Goal: Transaction & Acquisition: Purchase product/service

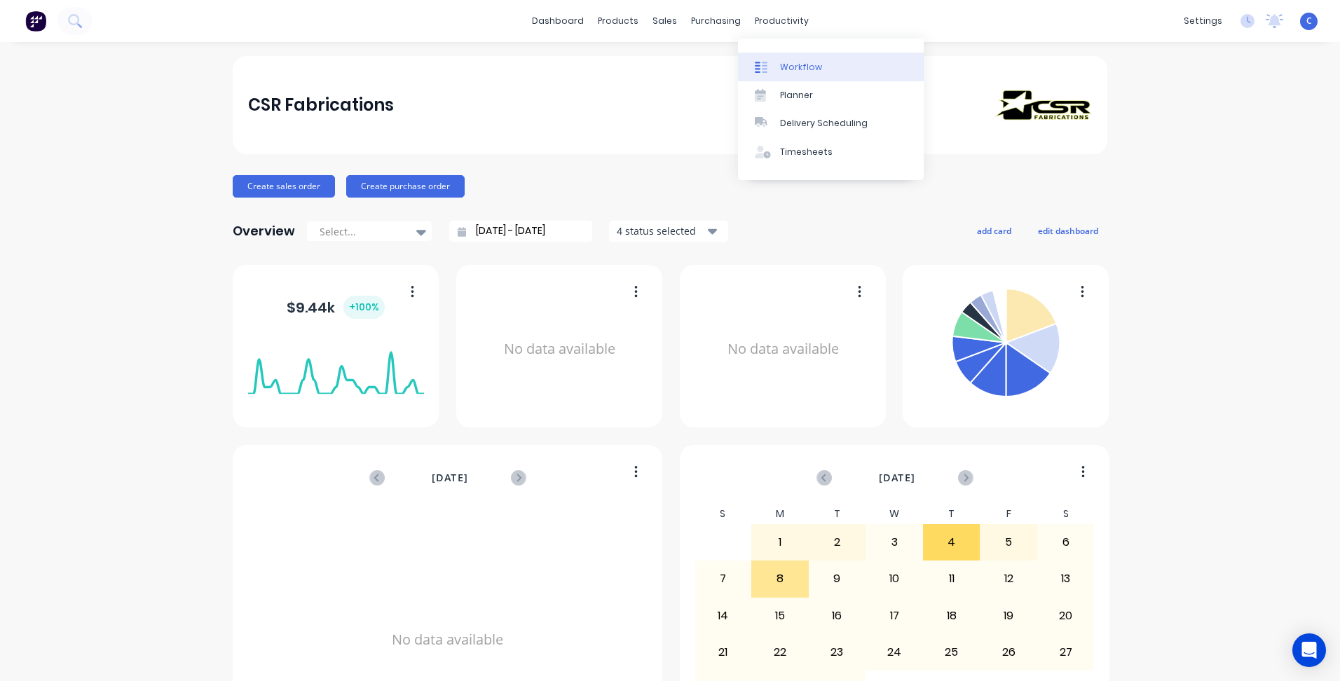
click at [786, 68] on div "Workflow" at bounding box center [801, 67] width 42 height 13
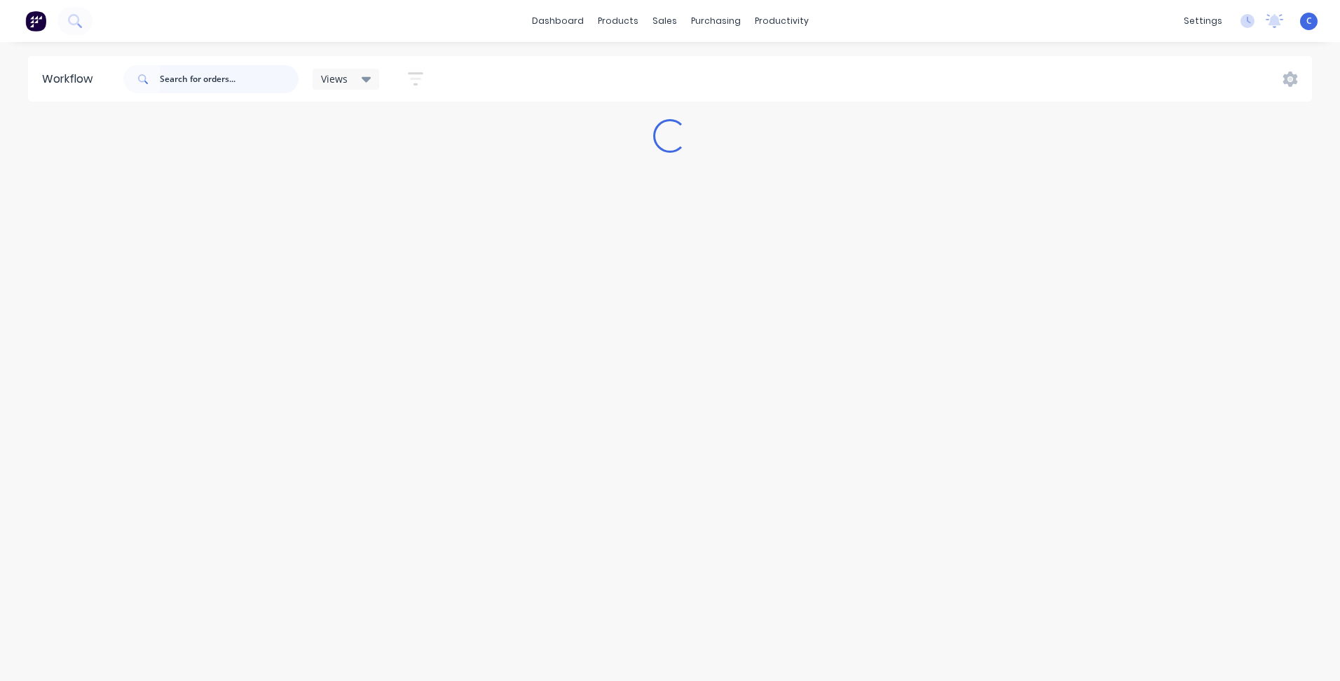
click at [219, 84] on input "text" at bounding box center [229, 79] width 139 height 28
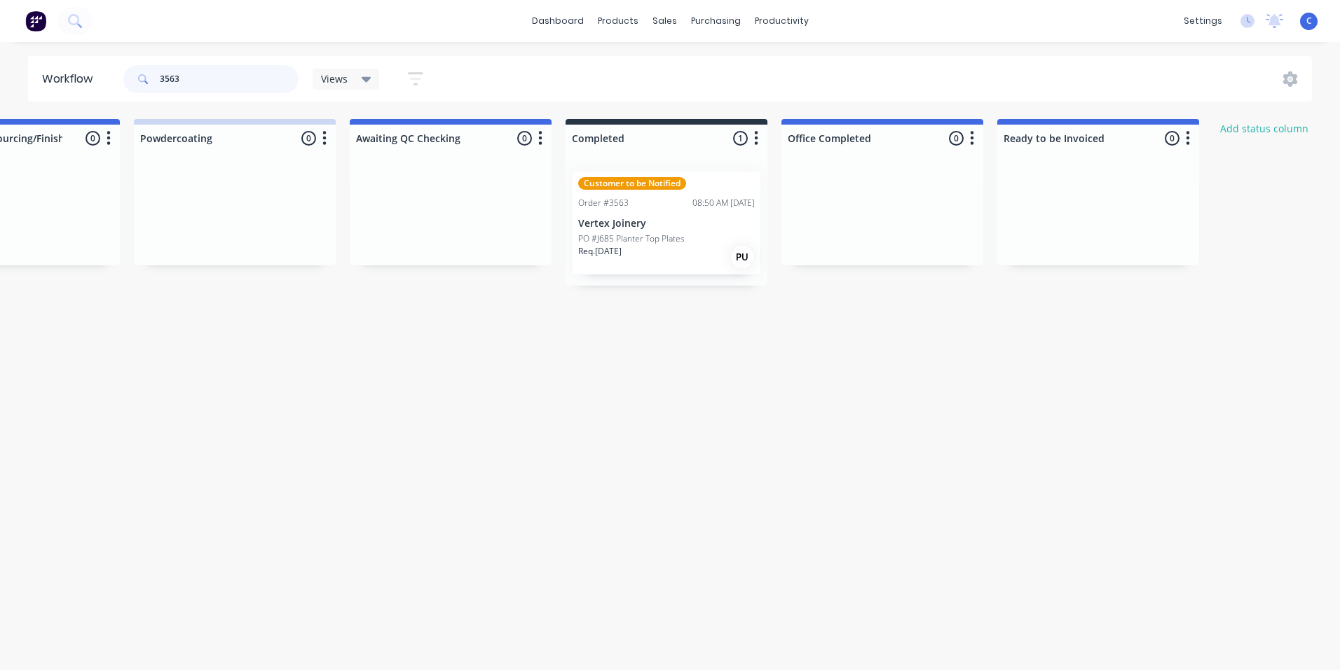
scroll to position [0, 2309]
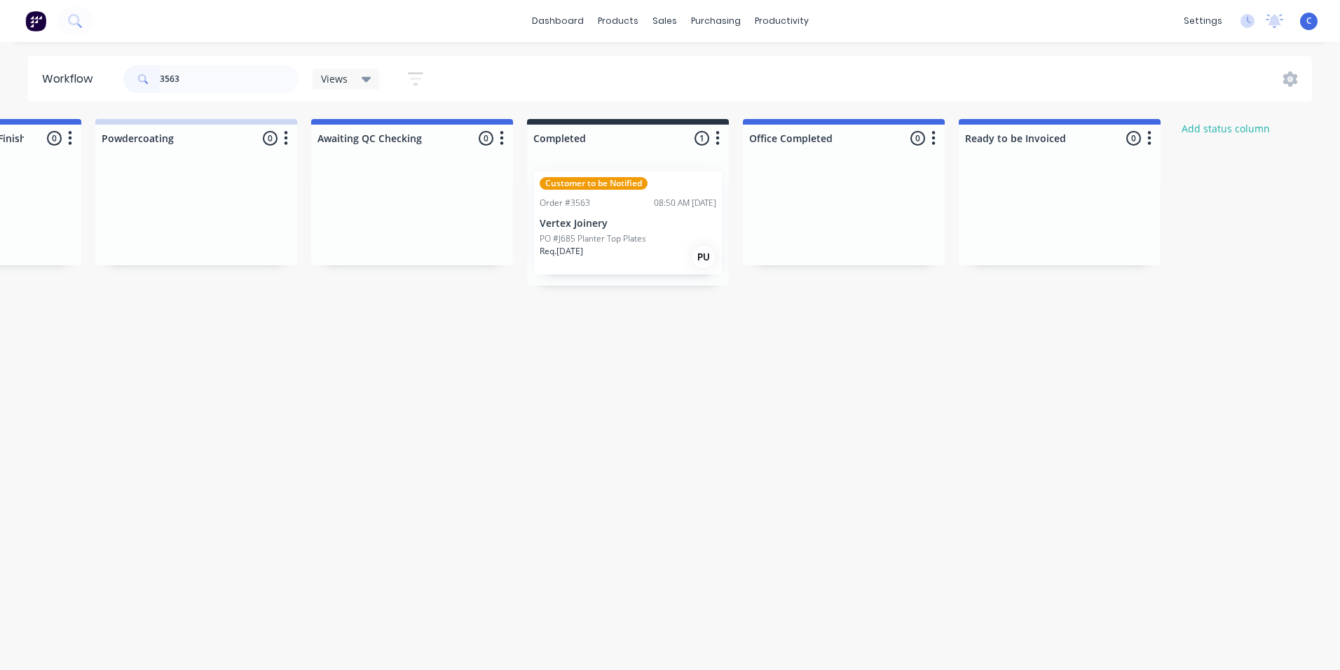
click at [601, 227] on p "Vertex Joinery" at bounding box center [627, 224] width 177 height 12
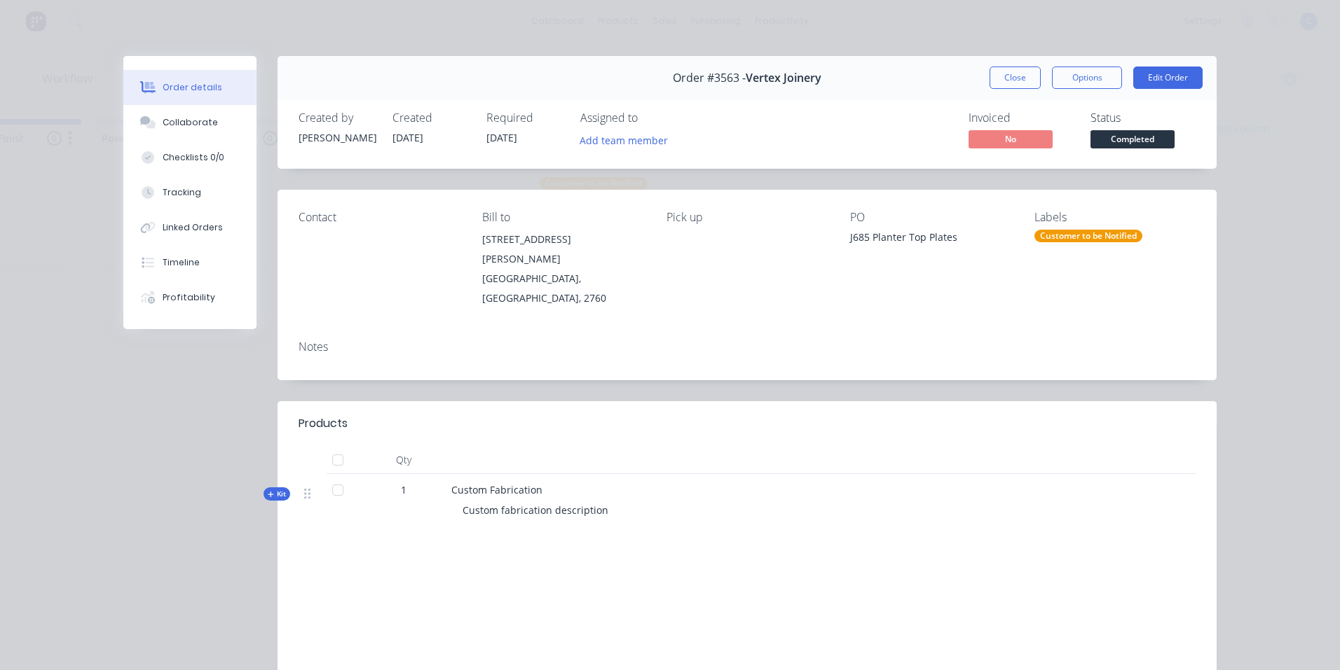
click at [1123, 240] on div "Customer to be Notified" at bounding box center [1088, 236] width 108 height 13
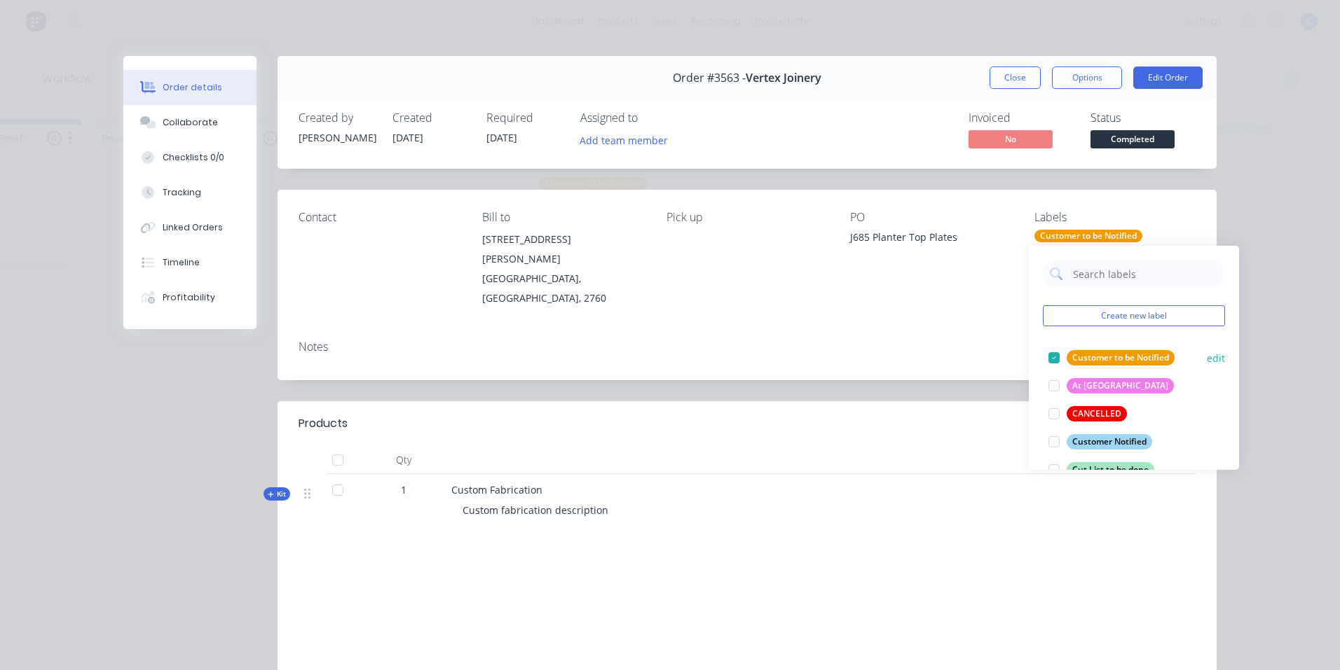
click at [1109, 355] on div "Customer to be Notified" at bounding box center [1120, 357] width 108 height 15
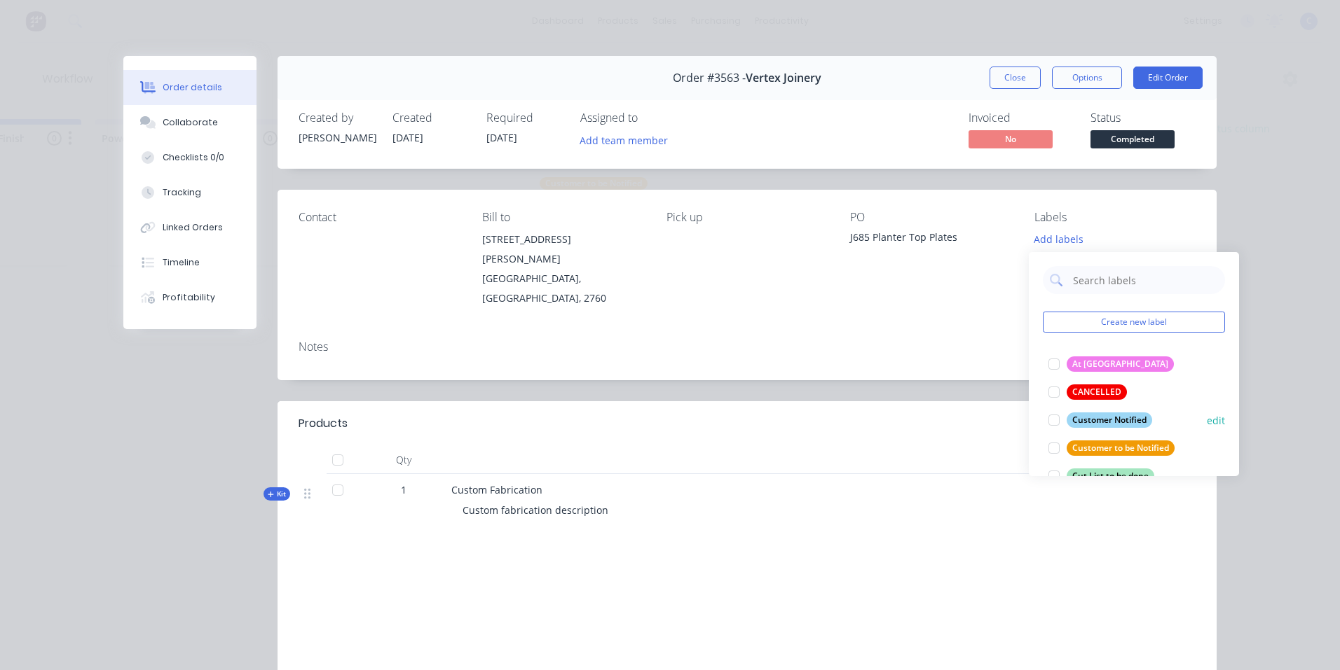
click at [1103, 416] on div "Customer Notified" at bounding box center [1108, 420] width 85 height 15
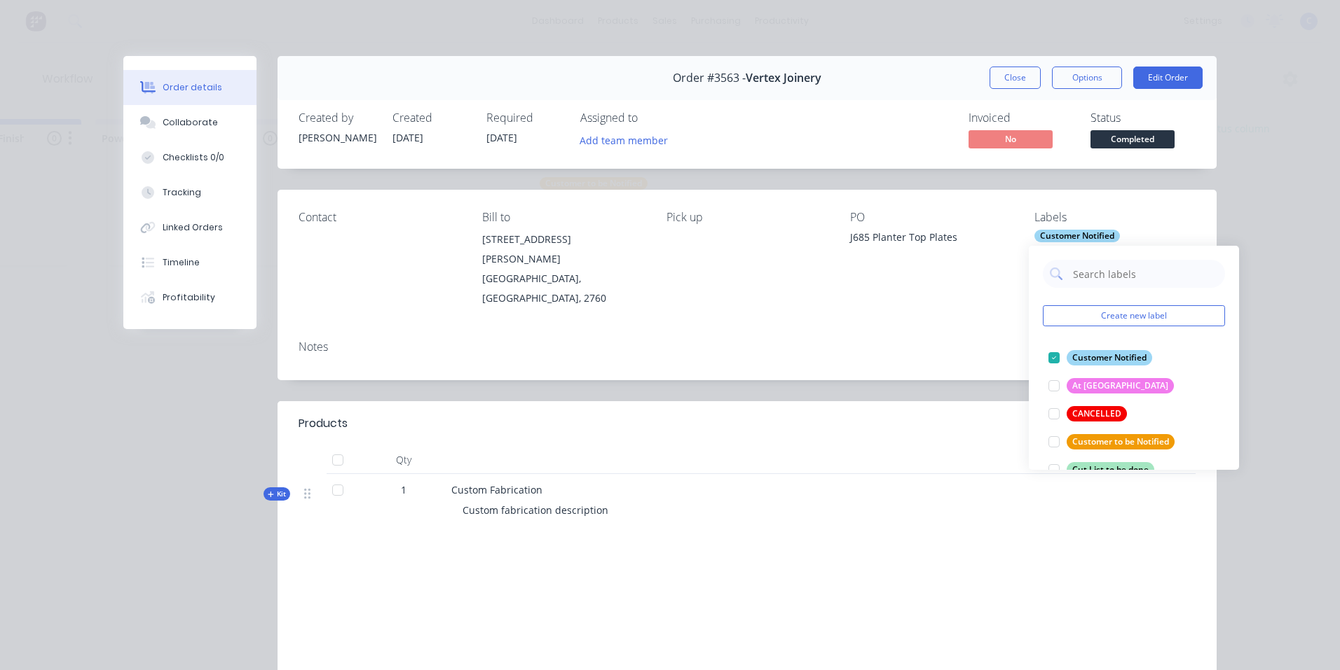
click at [918, 329] on div "Notes" at bounding box center [746, 354] width 939 height 51
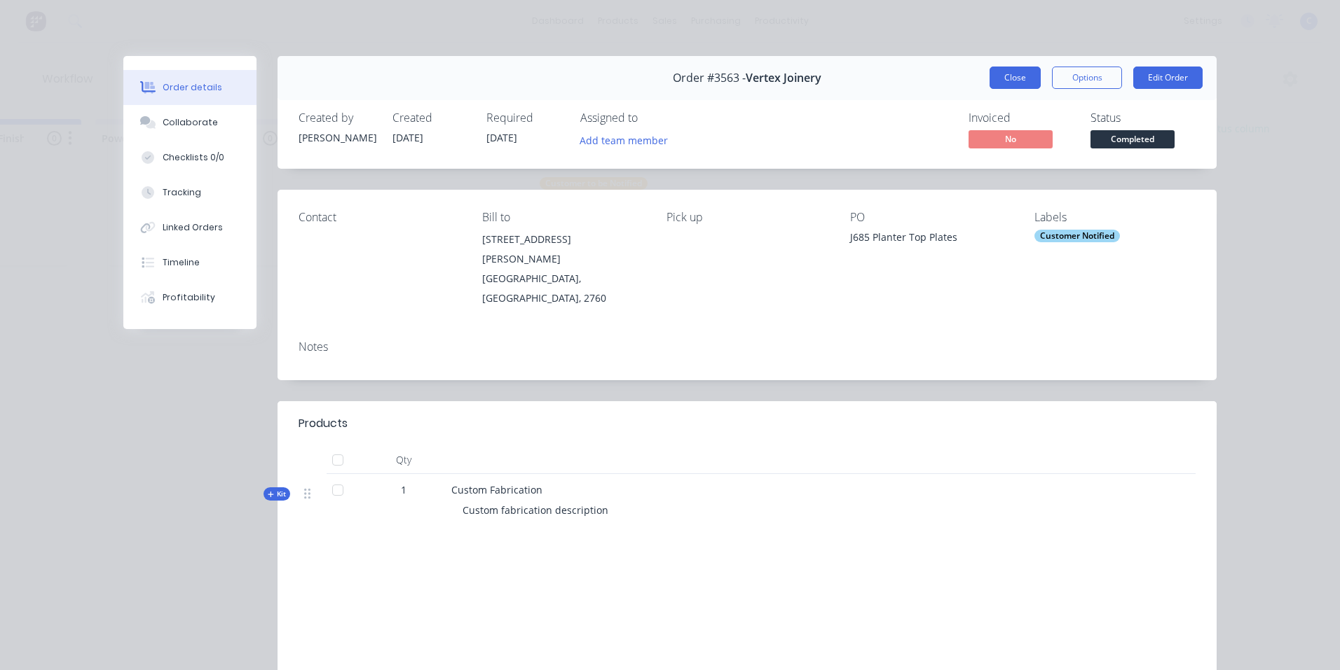
click at [1012, 73] on button "Close" at bounding box center [1014, 78] width 51 height 22
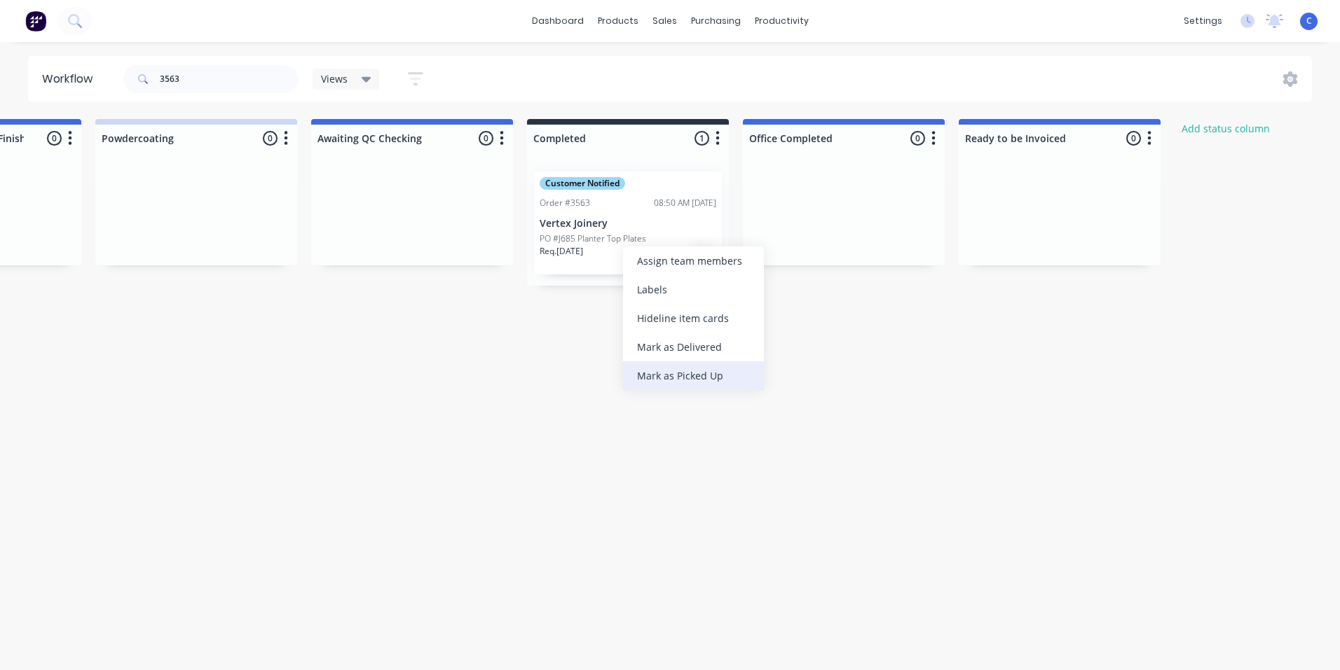
click at [694, 373] on div "Mark as Picked Up" at bounding box center [693, 376] width 141 height 29
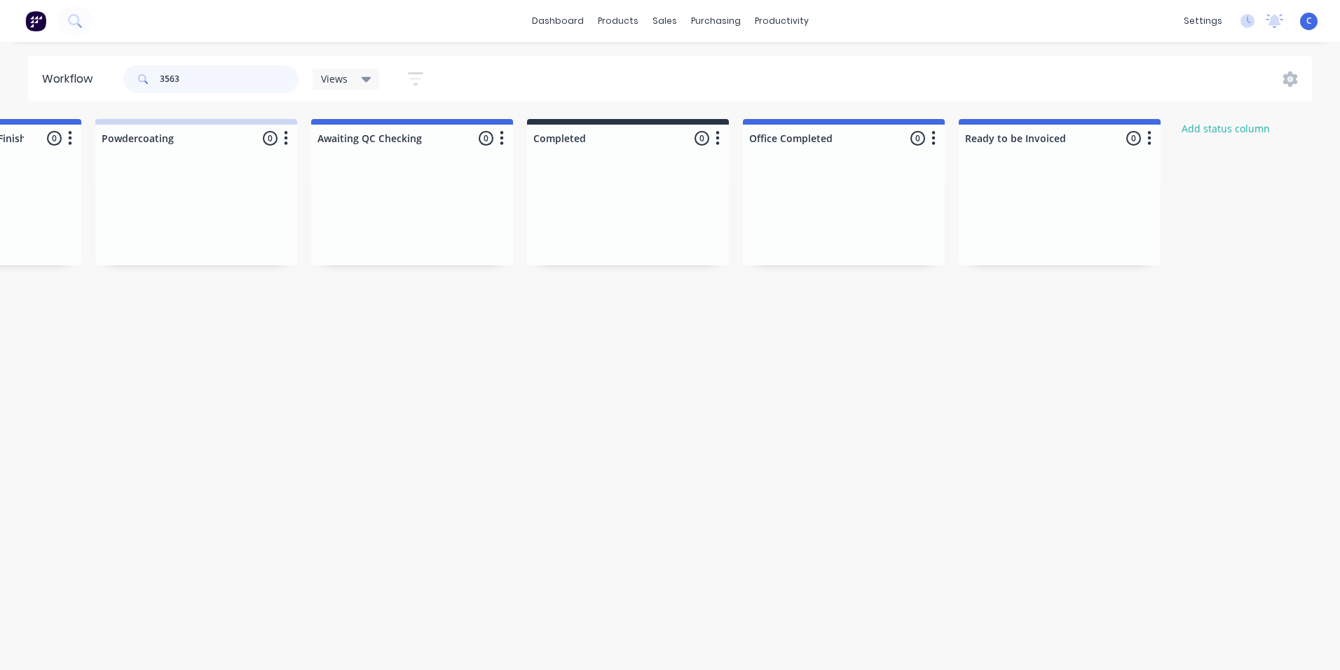
click at [194, 73] on input "3563" at bounding box center [229, 79] width 139 height 28
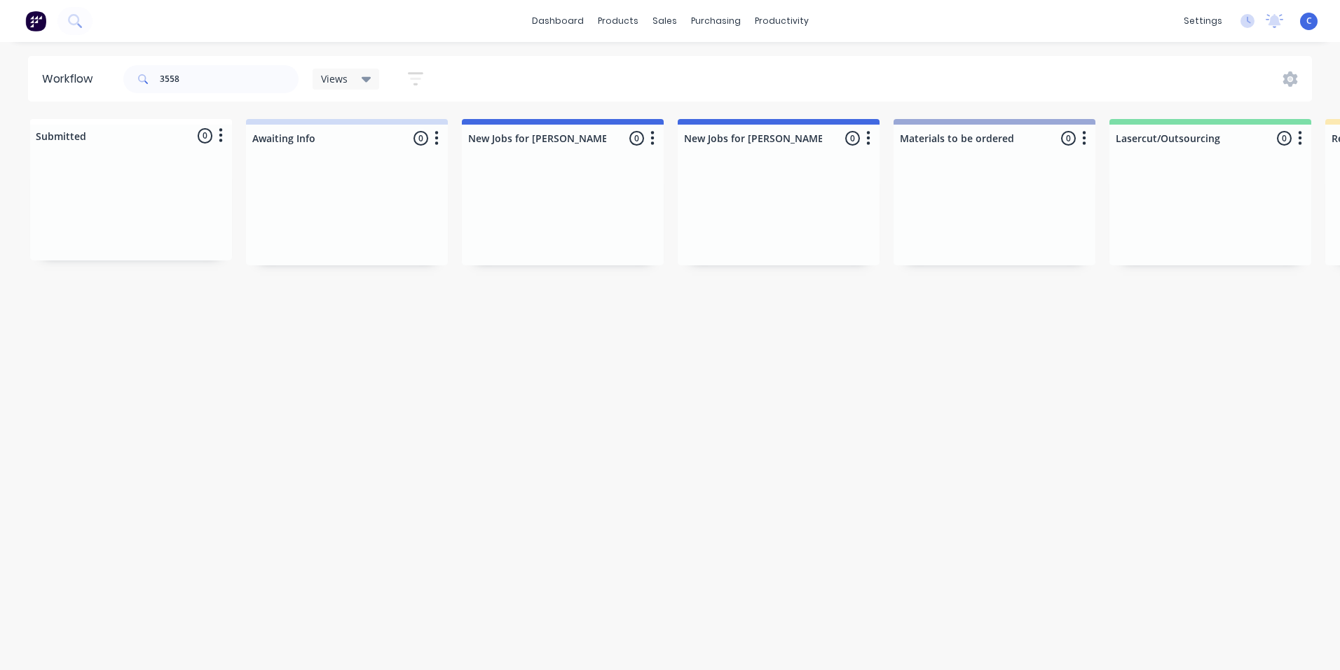
drag, startPoint x: 296, startPoint y: 669, endPoint x: 461, endPoint y: 680, distance: 165.0
click at [500, 586] on html "dashboard products sales purchasing productivity dashboard products Product Cat…" at bounding box center [670, 293] width 1340 height 586
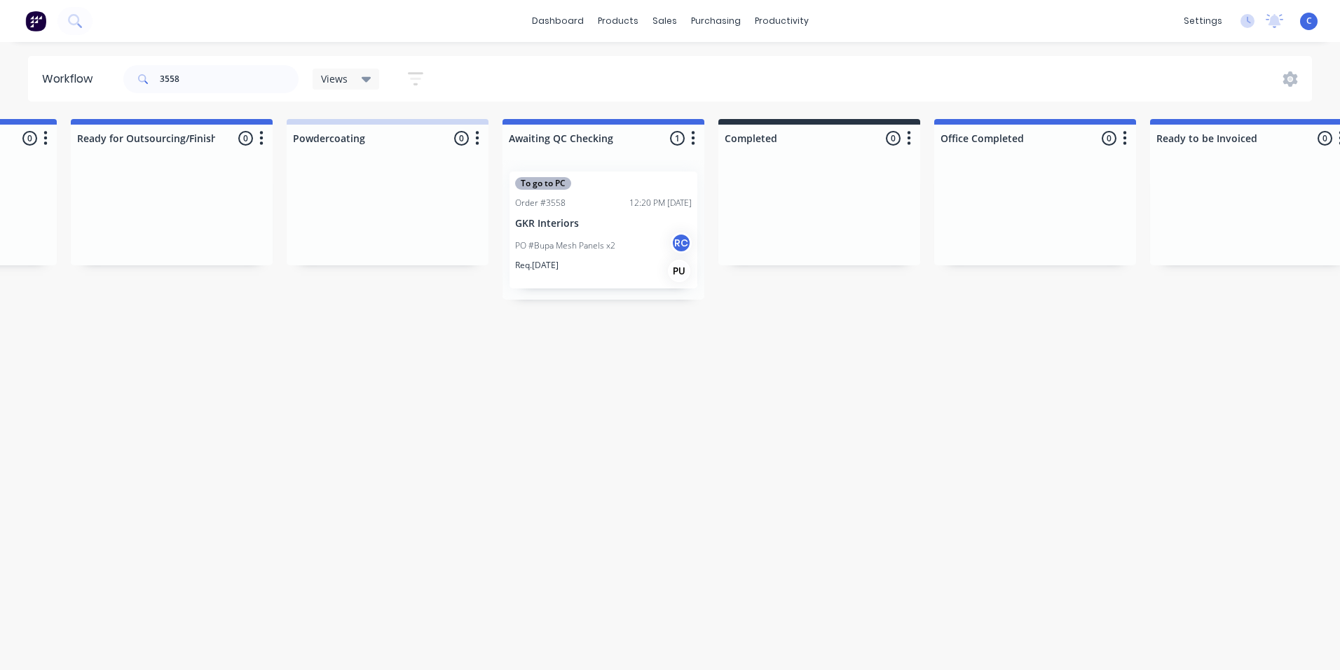
scroll to position [0, 2208]
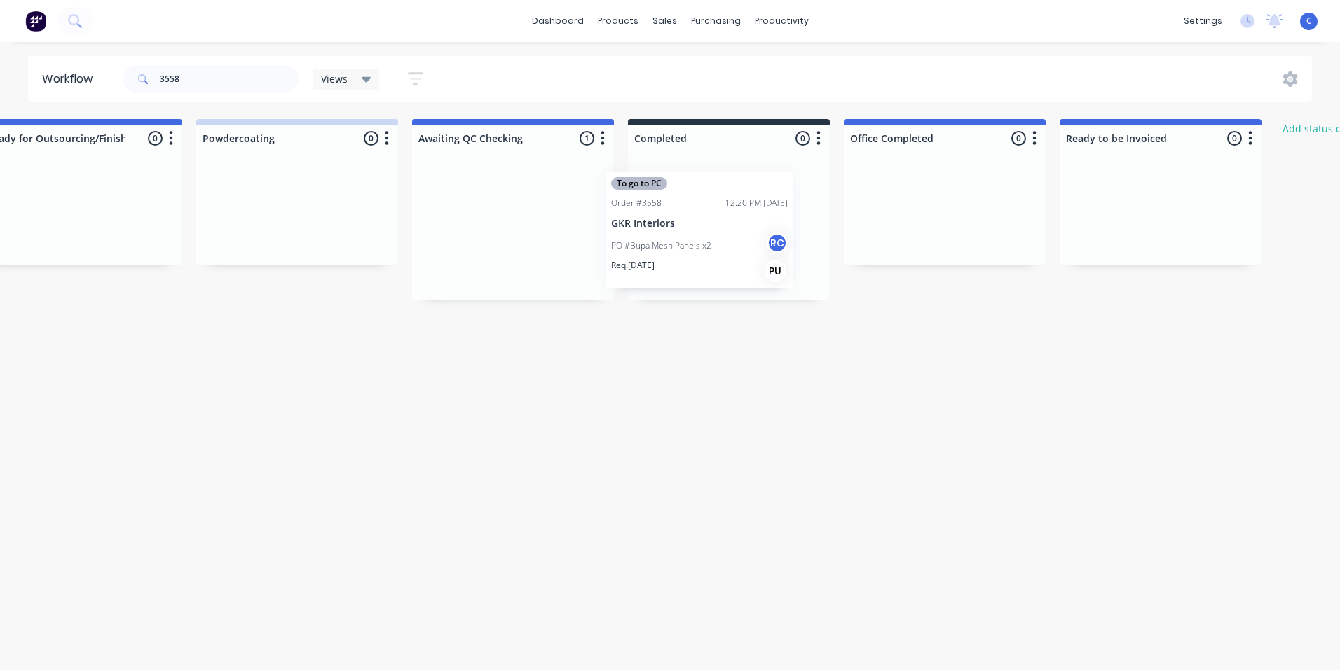
drag, startPoint x: 485, startPoint y: 226, endPoint x: 679, endPoint y: 224, distance: 194.1
click at [743, 240] on div "PO #Bupa Mesh Panels x2 RC" at bounding box center [728, 246] width 177 height 27
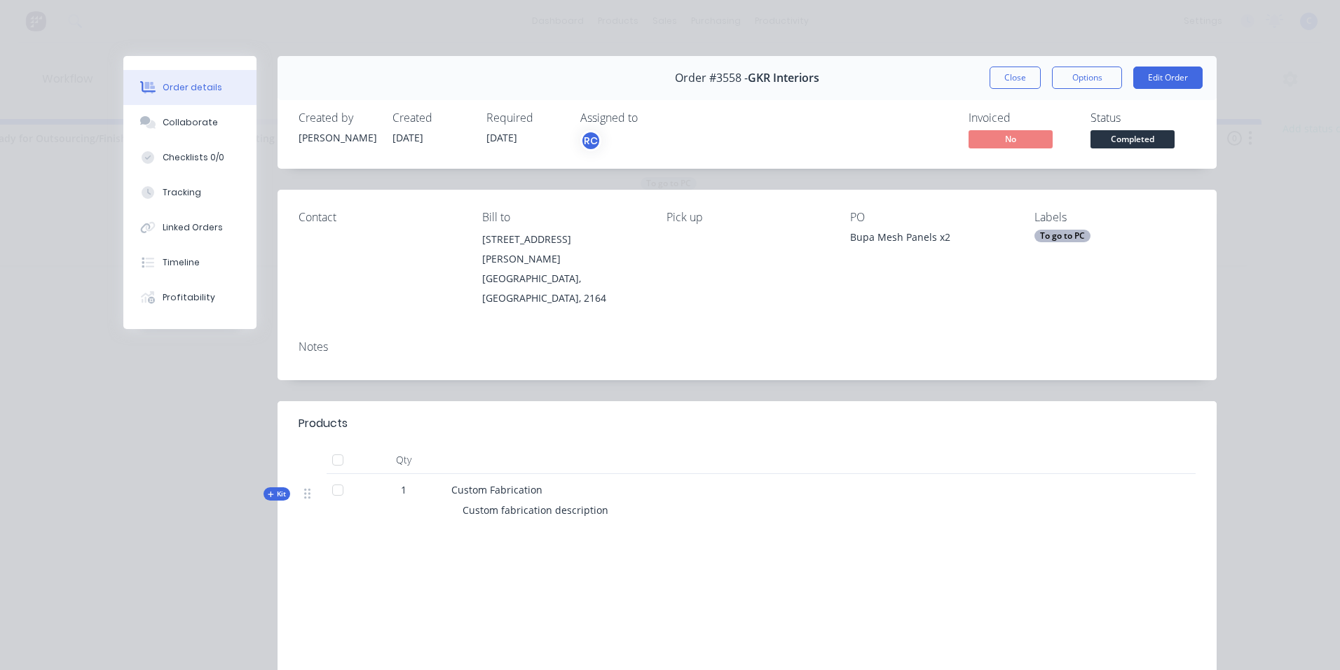
click at [1040, 241] on div "To go to PC" at bounding box center [1062, 236] width 56 height 13
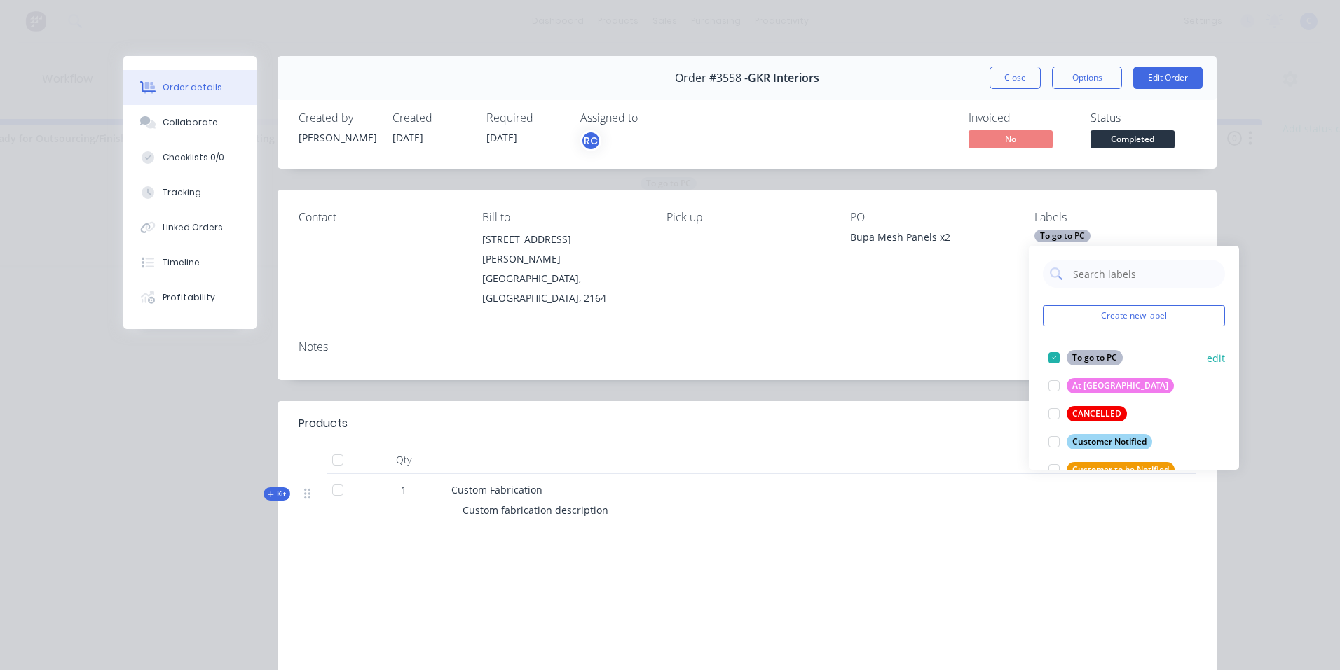
click at [1081, 351] on div "To go to PC" at bounding box center [1094, 357] width 56 height 15
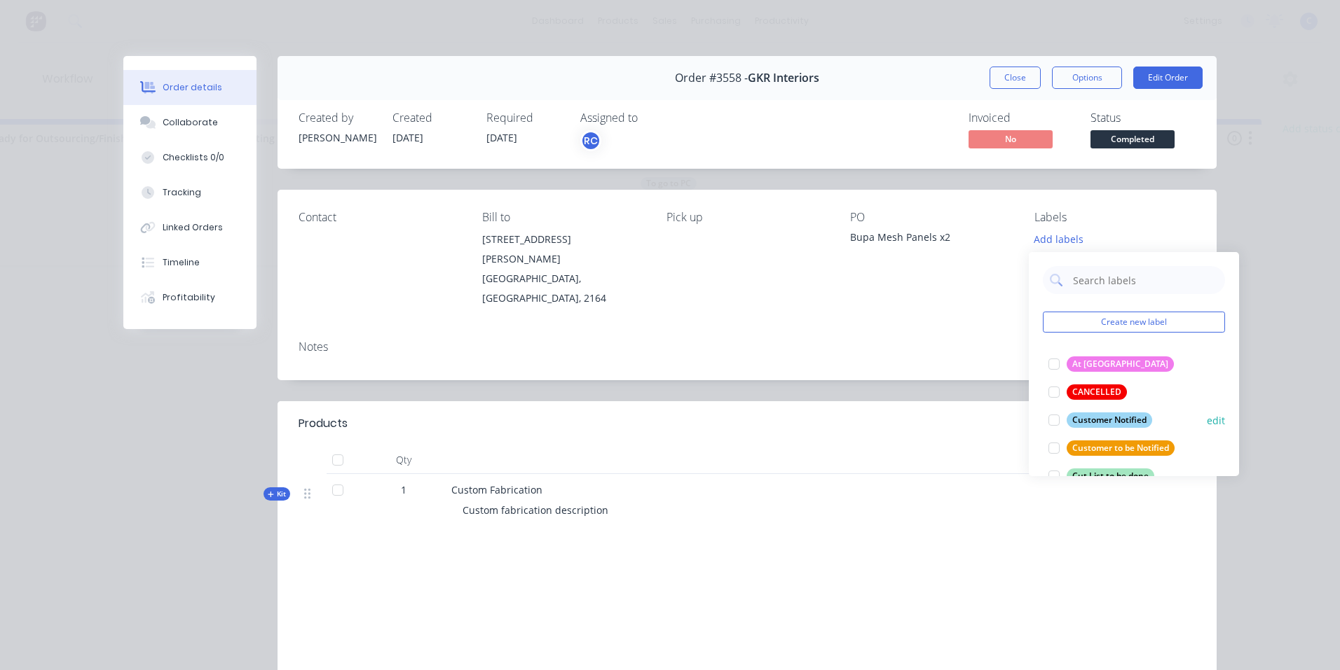
click at [1118, 421] on div "Customer Notified" at bounding box center [1108, 420] width 85 height 15
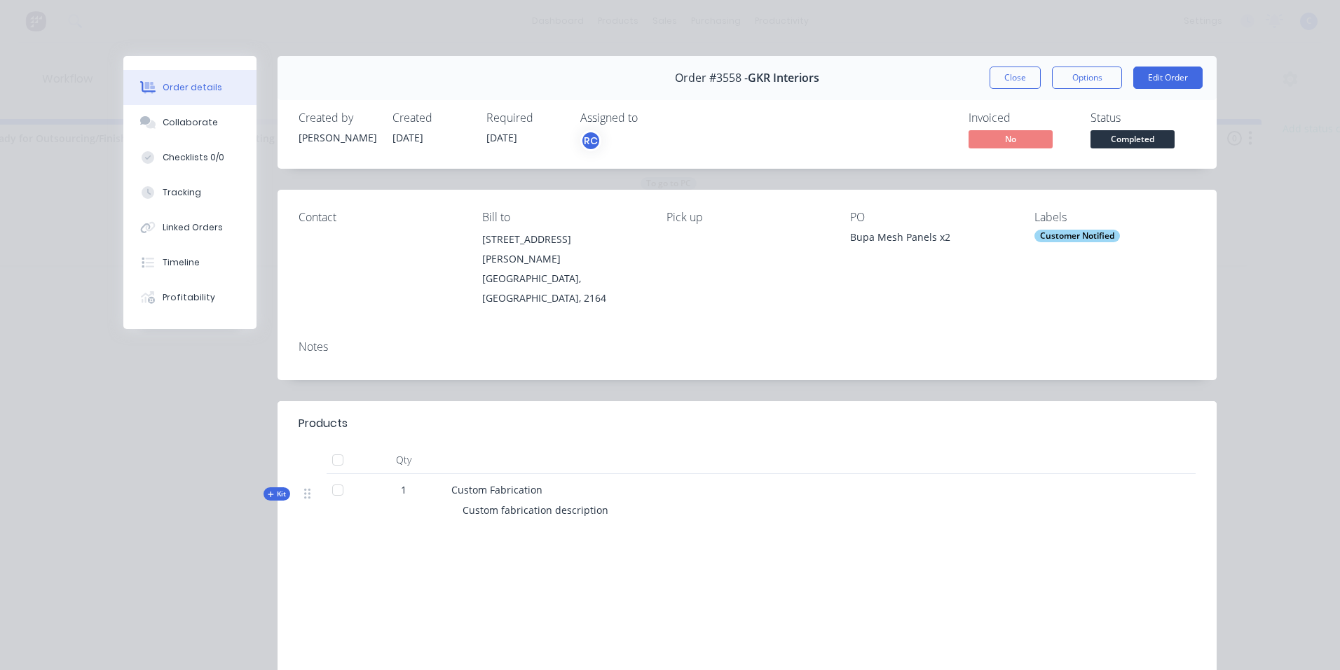
click at [935, 359] on div "Notes" at bounding box center [746, 354] width 939 height 51
click at [996, 74] on button "Close" at bounding box center [1014, 78] width 51 height 22
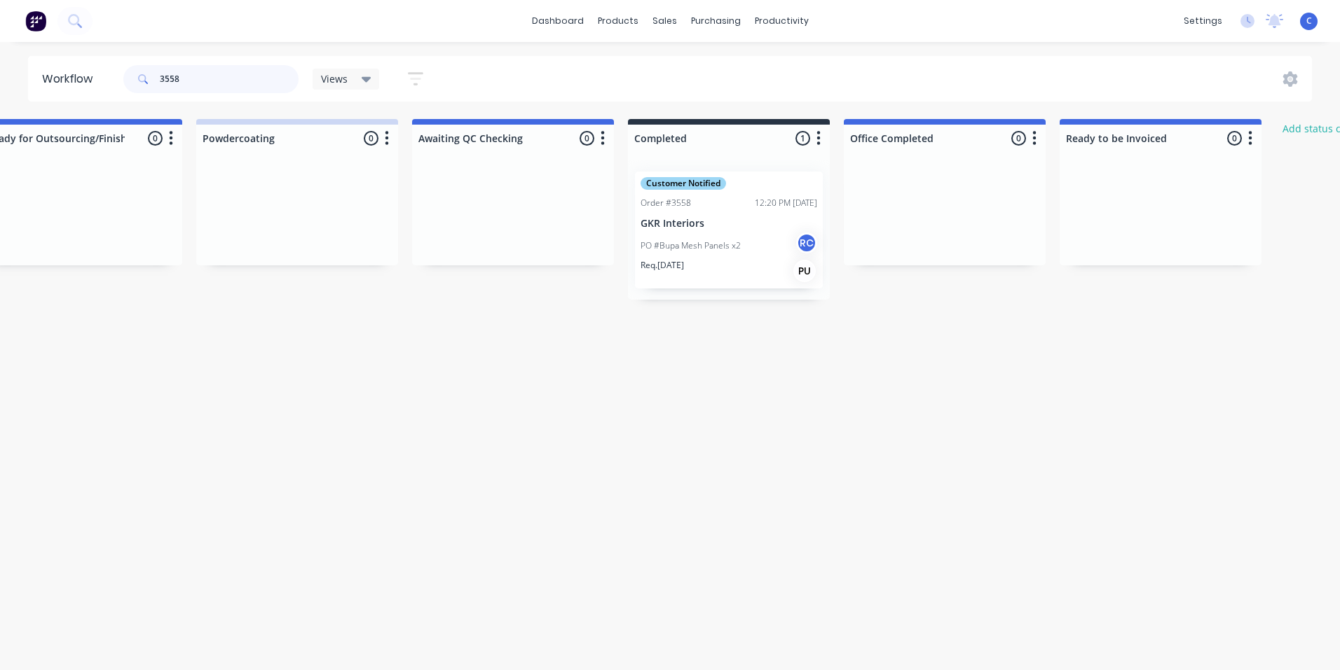
drag, startPoint x: 242, startPoint y: 72, endPoint x: 630, endPoint y: 216, distance: 413.4
click at [57, 68] on header "Workflow 3558 Views Save new view None (Default) edit Show/Hide statuses Show l…" at bounding box center [670, 79] width 1284 height 46
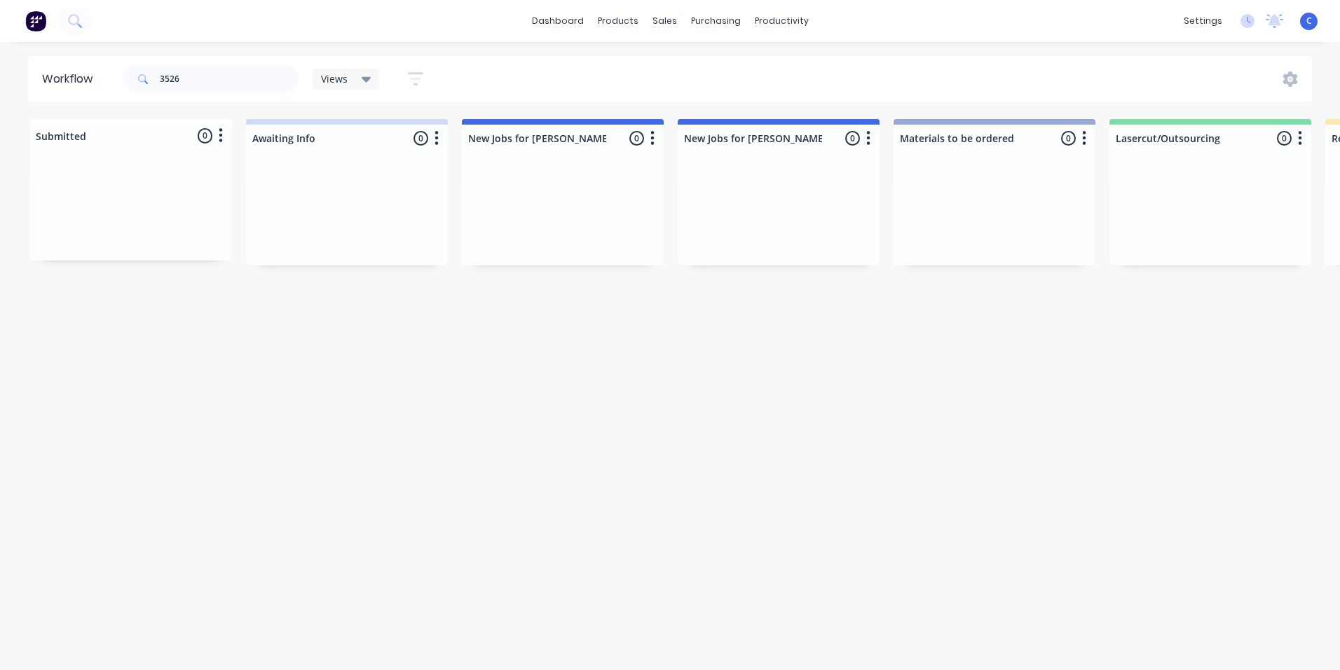
drag, startPoint x: 452, startPoint y: 669, endPoint x: 780, endPoint y: 668, distance: 328.6
click at [839, 586] on html "dashboard products sales purchasing productivity dashboard products Product Cat…" at bounding box center [670, 293] width 1340 height 586
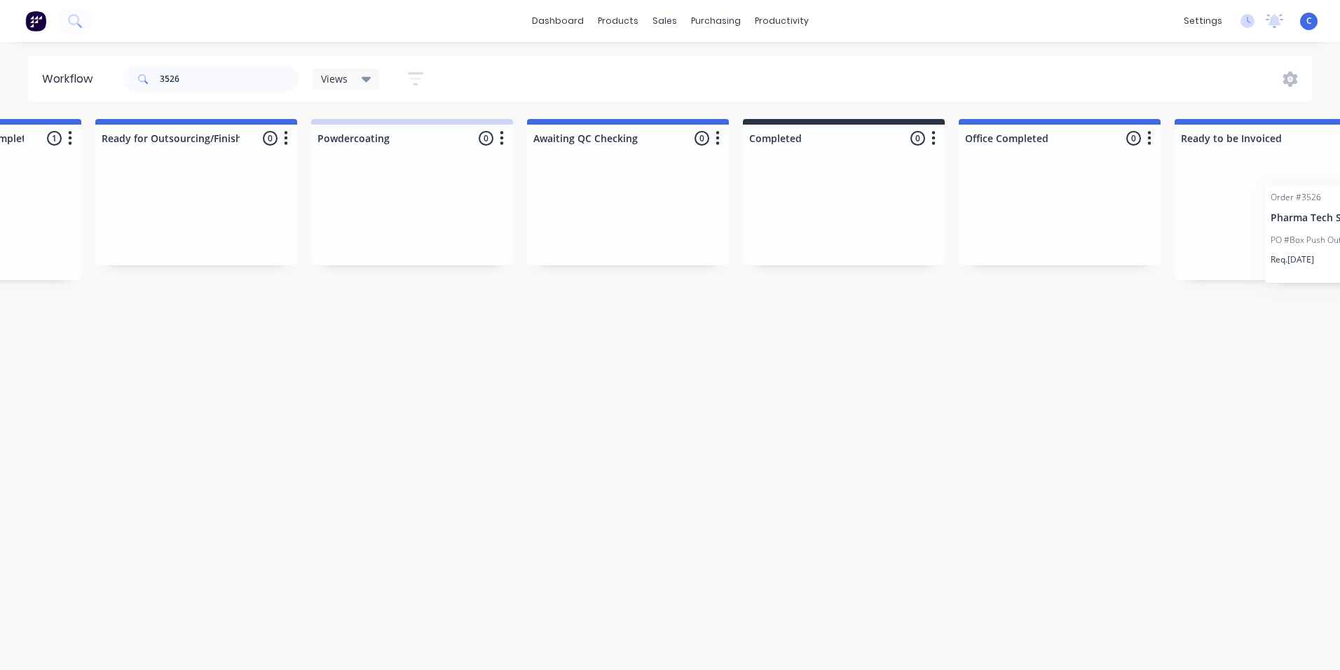
scroll to position [0, 2102]
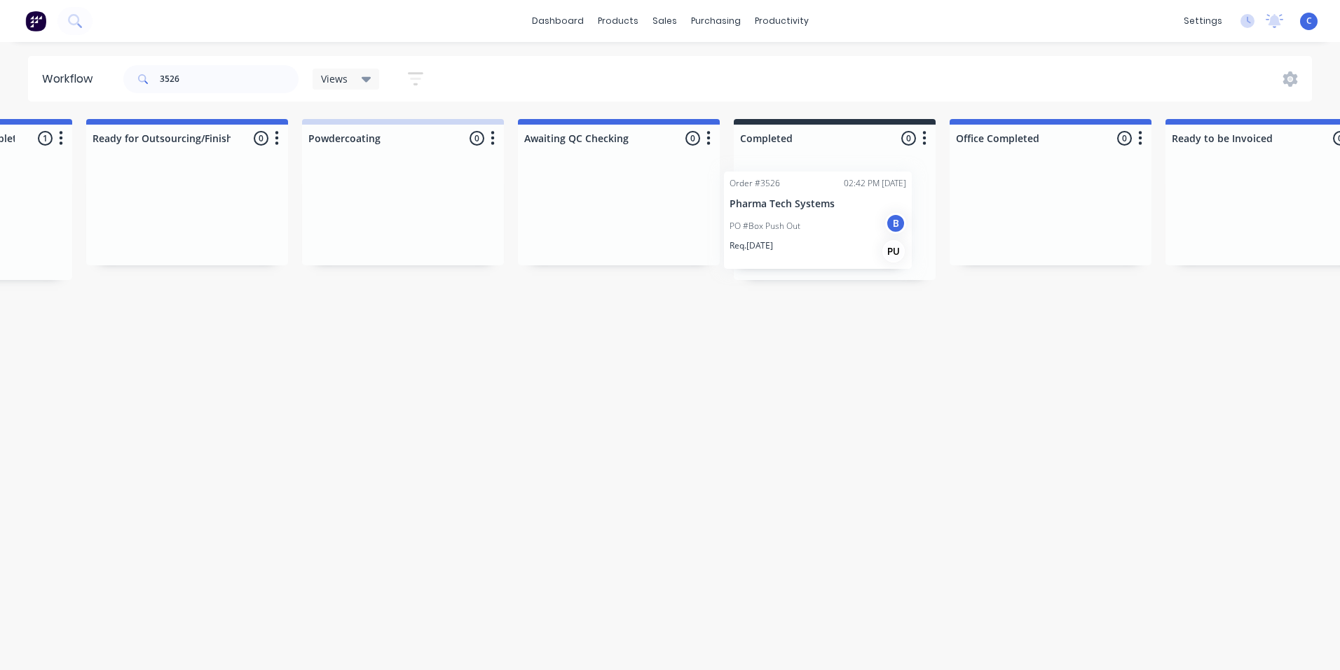
drag, startPoint x: 460, startPoint y: 233, endPoint x: 800, endPoint y: 233, distance: 340.5
drag, startPoint x: 190, startPoint y: 78, endPoint x: 4, endPoint y: 74, distance: 186.4
click at [6, 72] on div "Workflow 3526 Views Save new view None (Default) edit Show/Hide statuses Show l…" at bounding box center [670, 79] width 1340 height 46
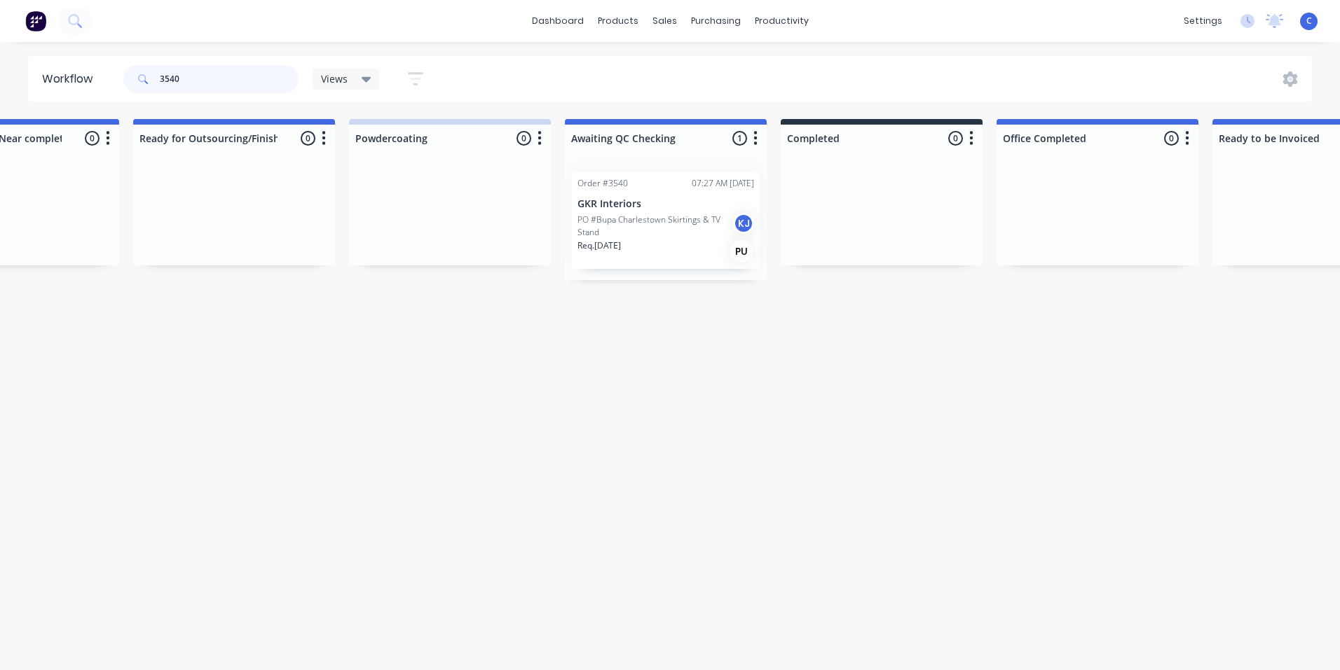
scroll to position [0, 2201]
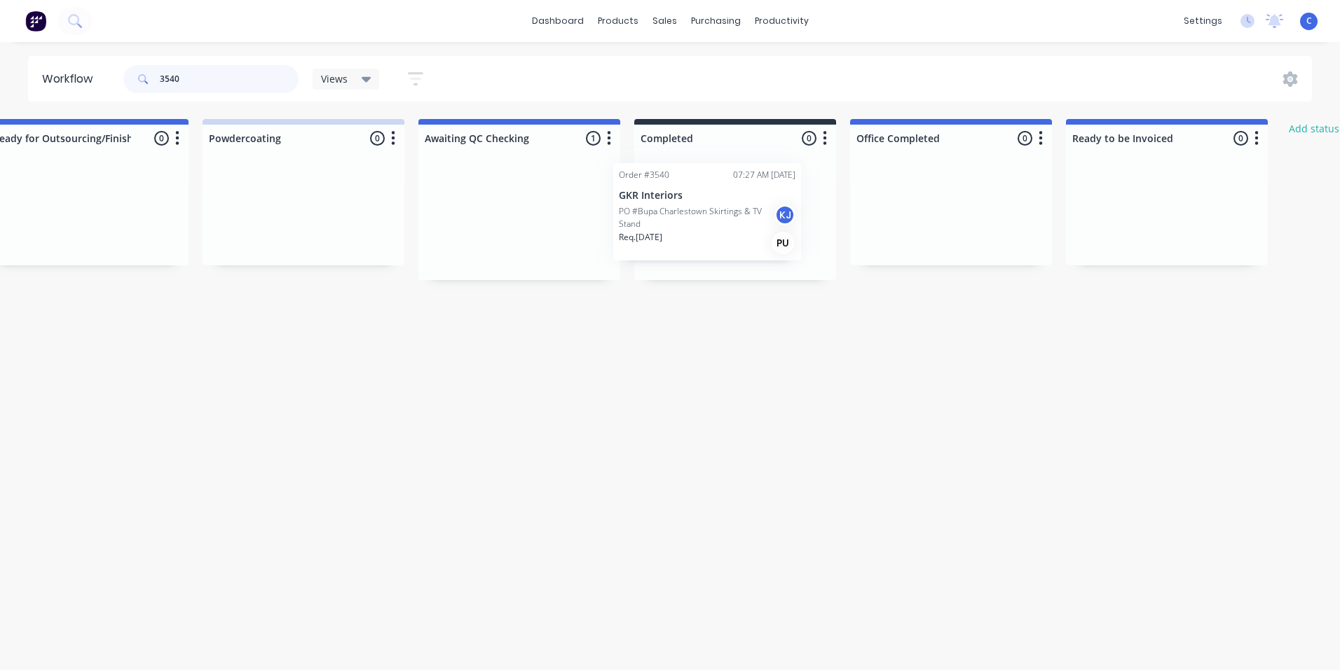
drag, startPoint x: 488, startPoint y: 200, endPoint x: 686, endPoint y: 192, distance: 198.5
type input "3540"
click at [726, 205] on div at bounding box center [735, 220] width 202 height 120
click at [722, 252] on div "Req. [DATE] PU" at bounding box center [735, 252] width 177 height 24
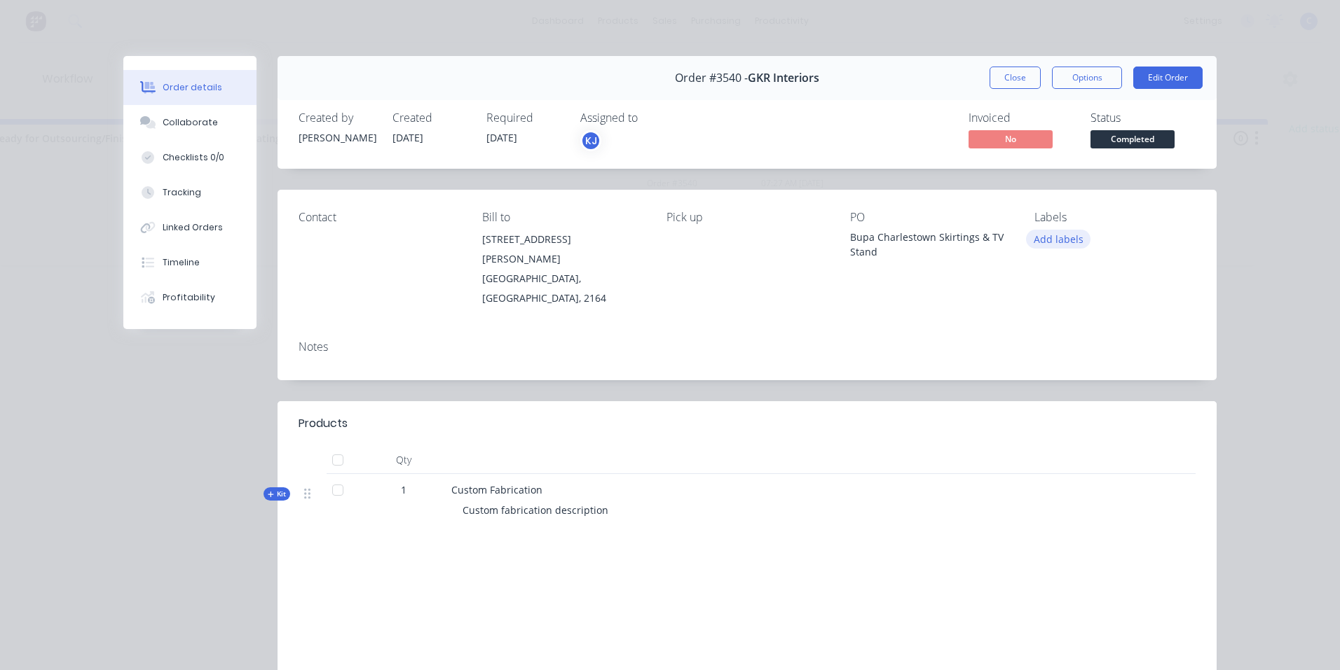
click at [1057, 239] on button "Add labels" at bounding box center [1058, 239] width 64 height 19
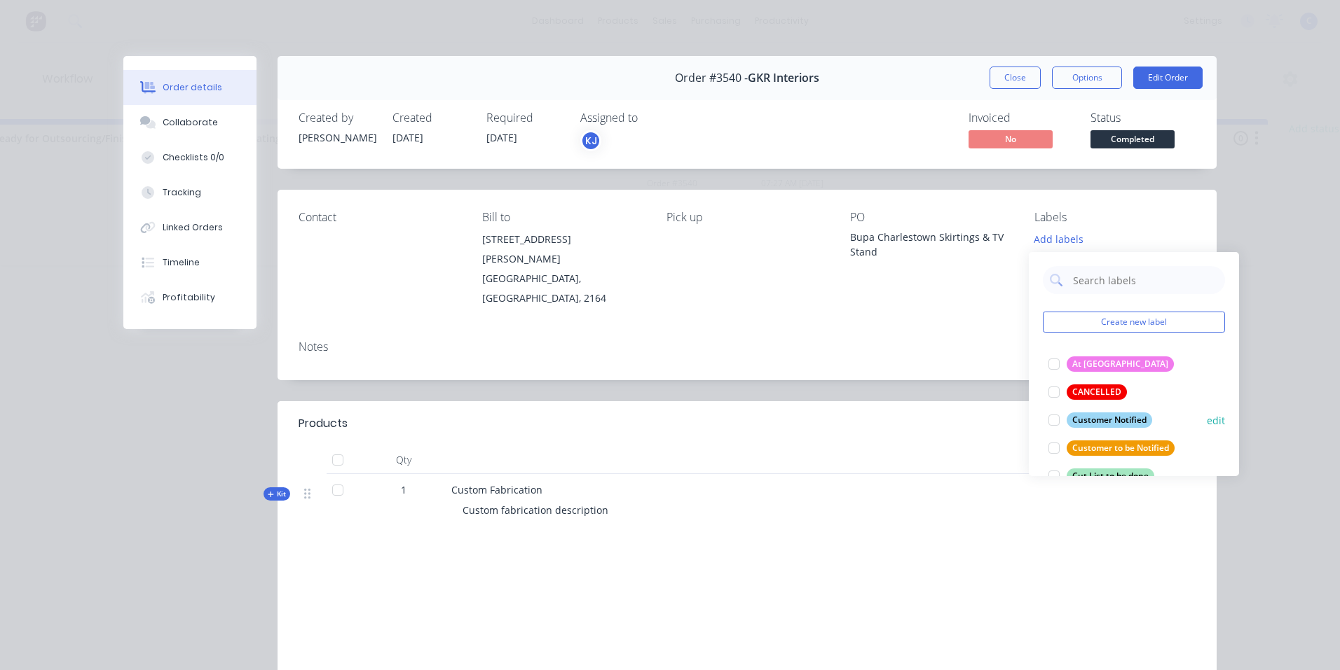
click at [1111, 416] on div "Customer Notified" at bounding box center [1108, 420] width 85 height 15
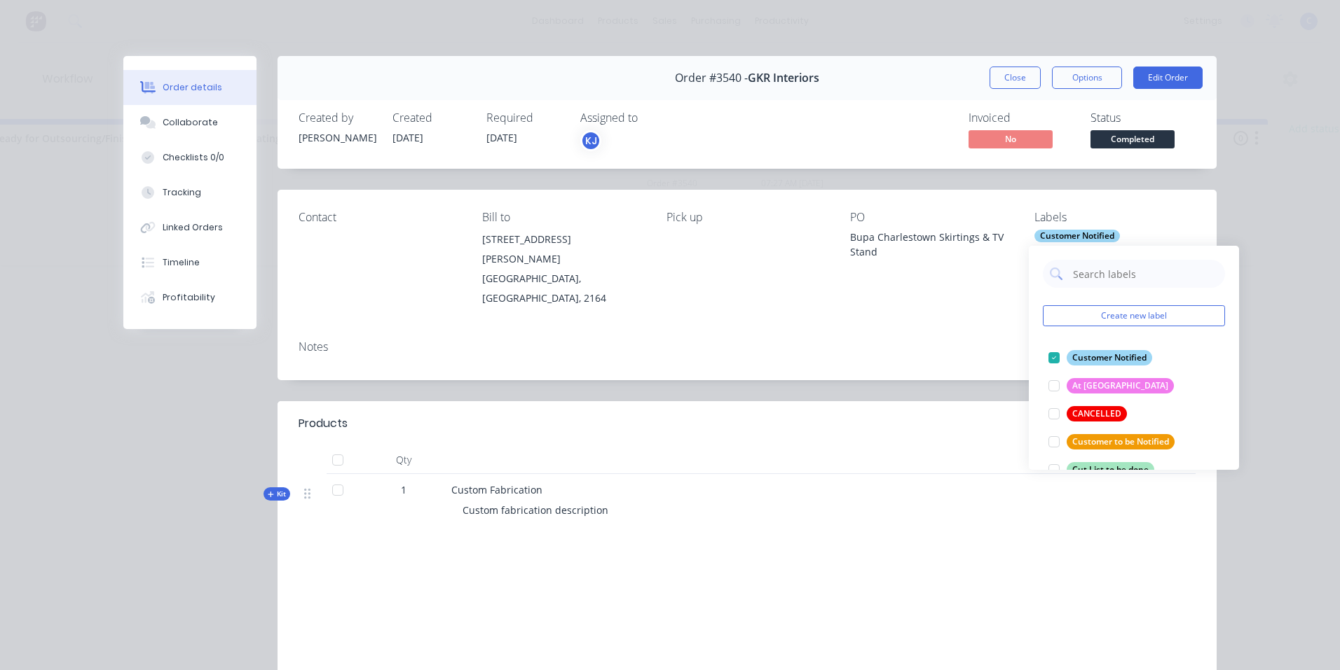
click at [933, 357] on div "Notes" at bounding box center [746, 354] width 939 height 51
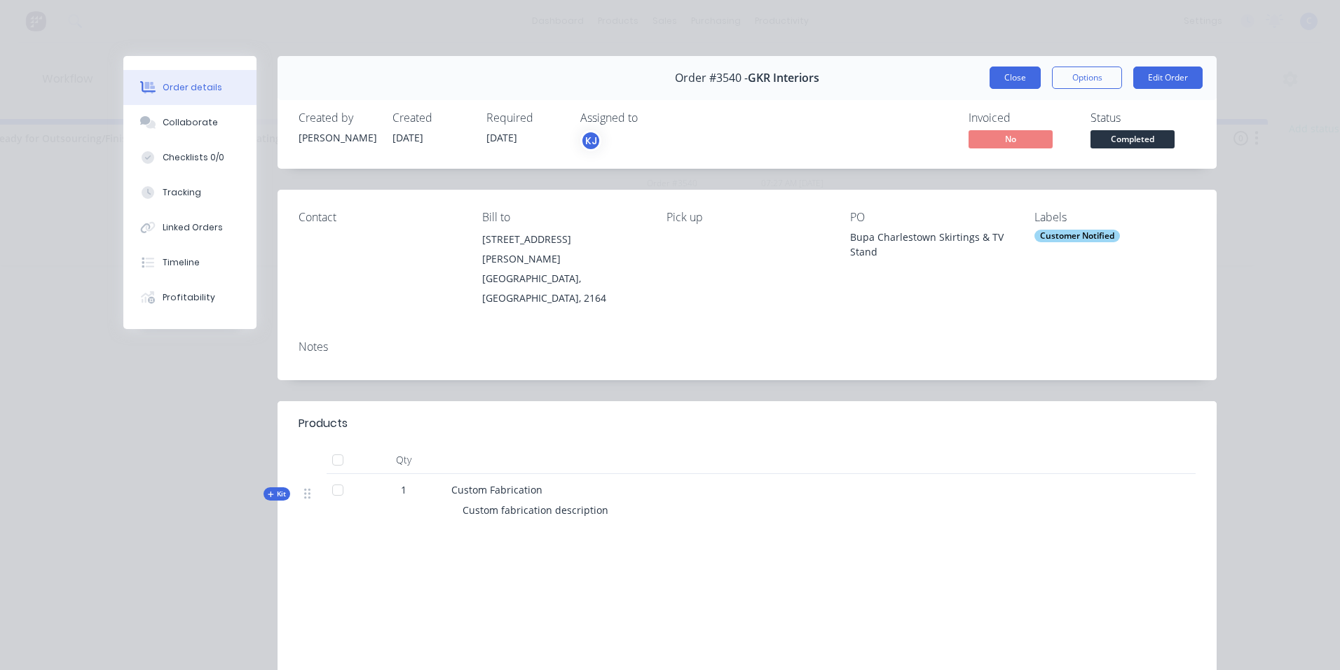
click at [1010, 80] on button "Close" at bounding box center [1014, 78] width 51 height 22
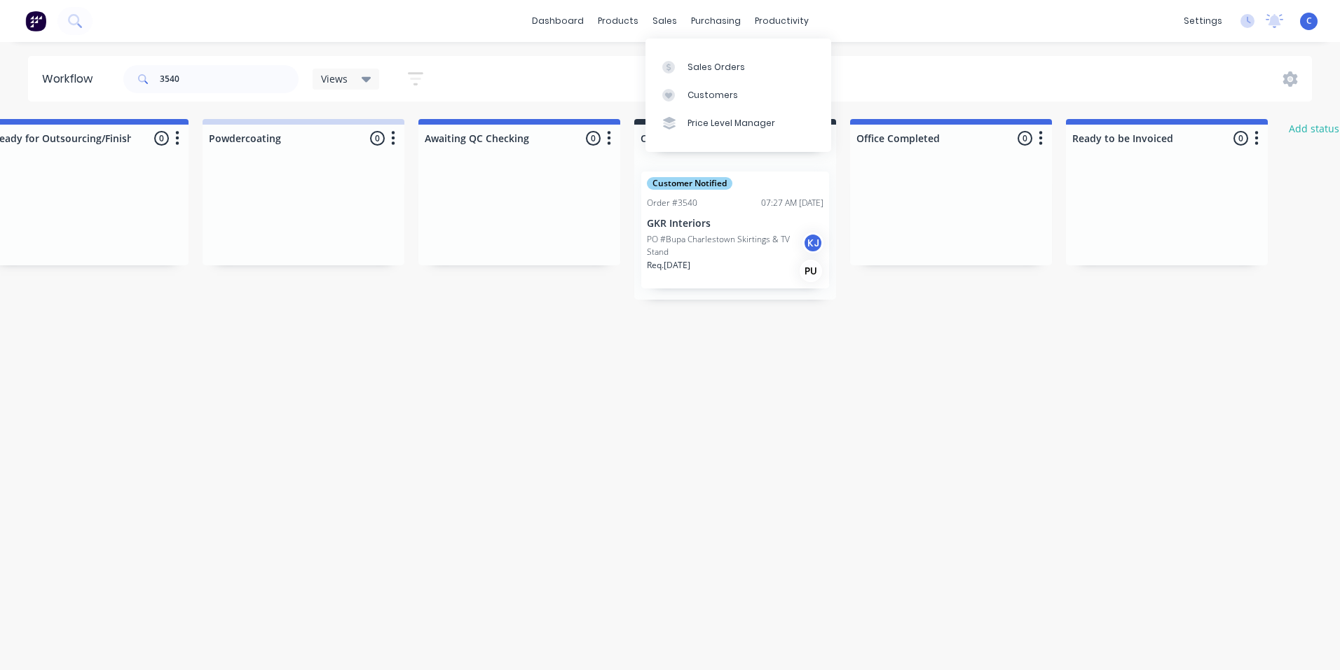
click at [711, 90] on div "Customers" at bounding box center [712, 95] width 50 height 13
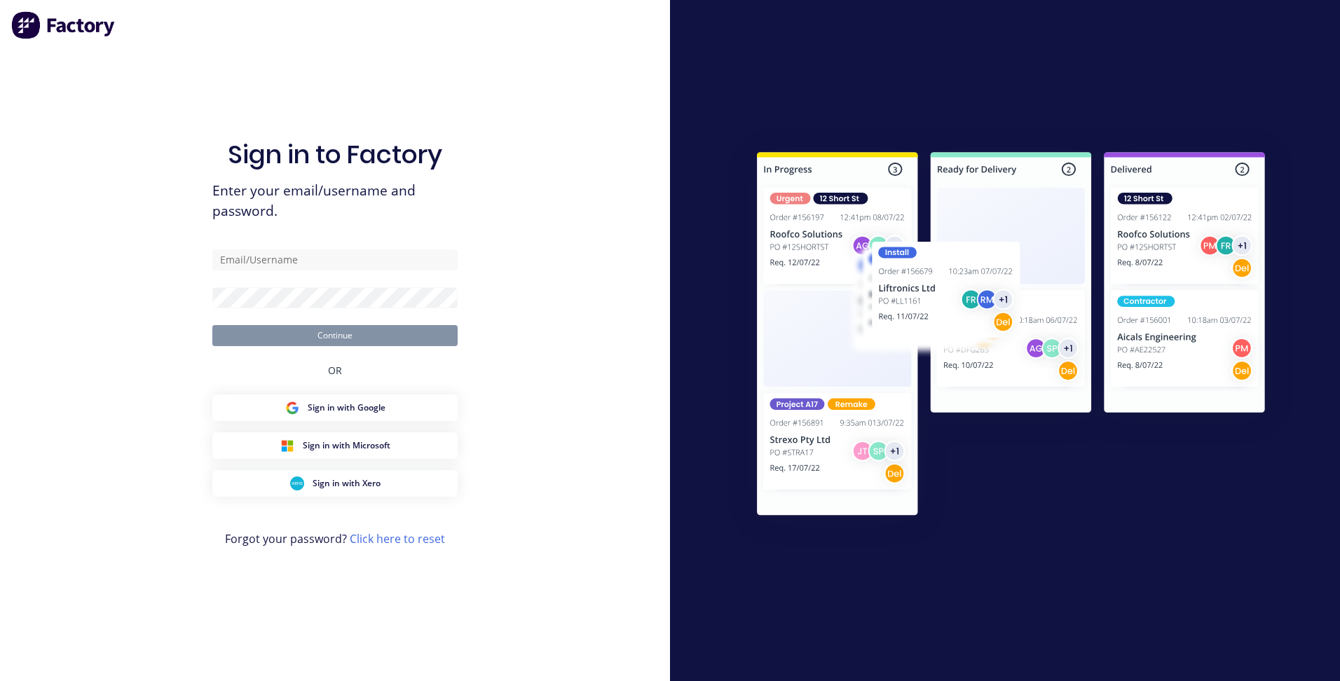
click at [271, 94] on div "Sign in to Factory Enter your email/username and password. Continue OR Sign in …" at bounding box center [334, 354] width 245 height 631
drag, startPoint x: 286, startPoint y: 266, endPoint x: 104, endPoint y: 253, distance: 181.9
click at [104, 253] on div "Sign in to Factory Enter your email/username and password. [PERSON_NAME] Contin…" at bounding box center [335, 340] width 670 height 681
type input "[EMAIL_ADDRESS][DOMAIN_NAME]"
click at [263, 333] on button "Continue" at bounding box center [334, 335] width 245 height 21
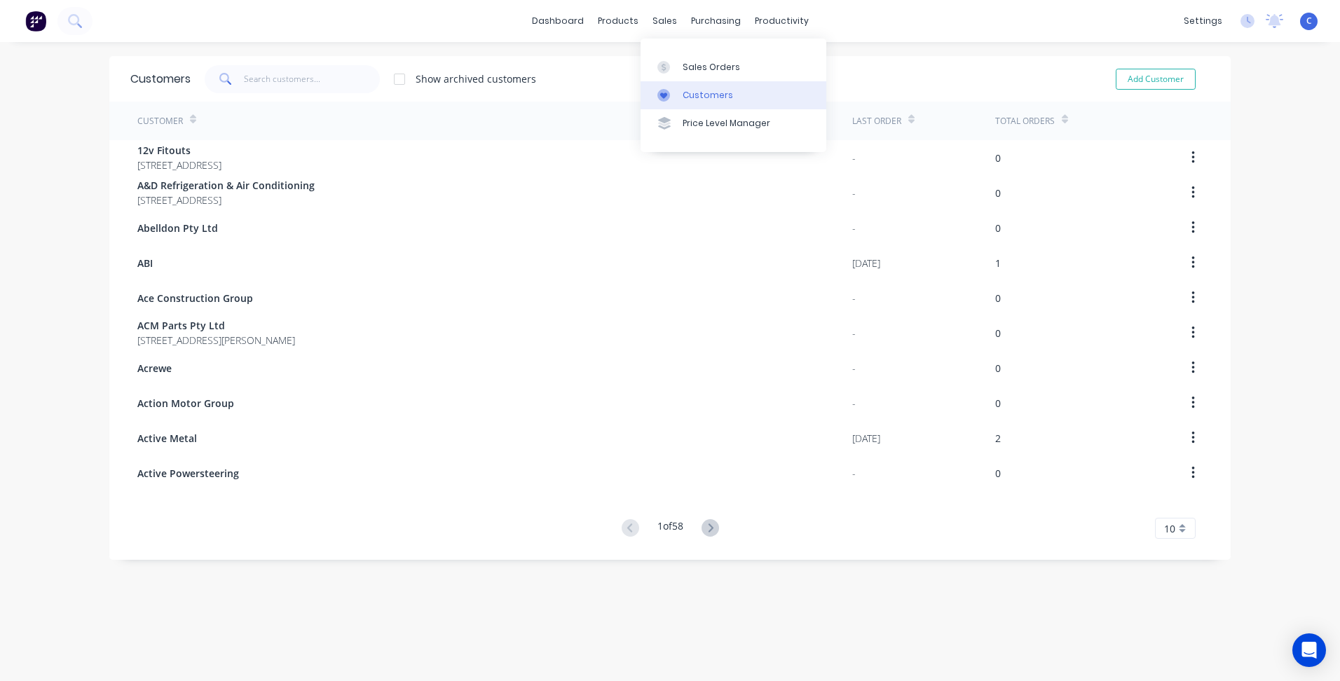
click at [707, 90] on div "Customers" at bounding box center [707, 95] width 50 height 13
click at [283, 76] on input "text" at bounding box center [312, 79] width 137 height 28
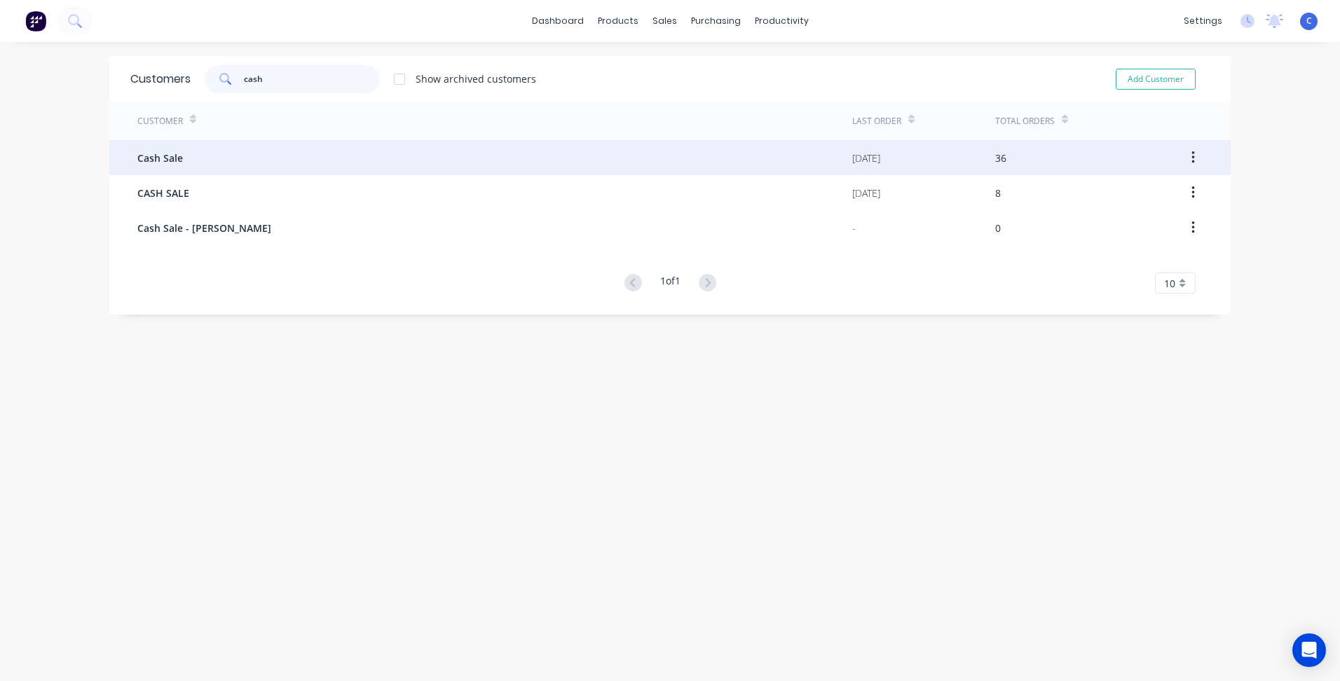
type input "cash"
click at [239, 160] on div "Cash Sale" at bounding box center [494, 157] width 715 height 35
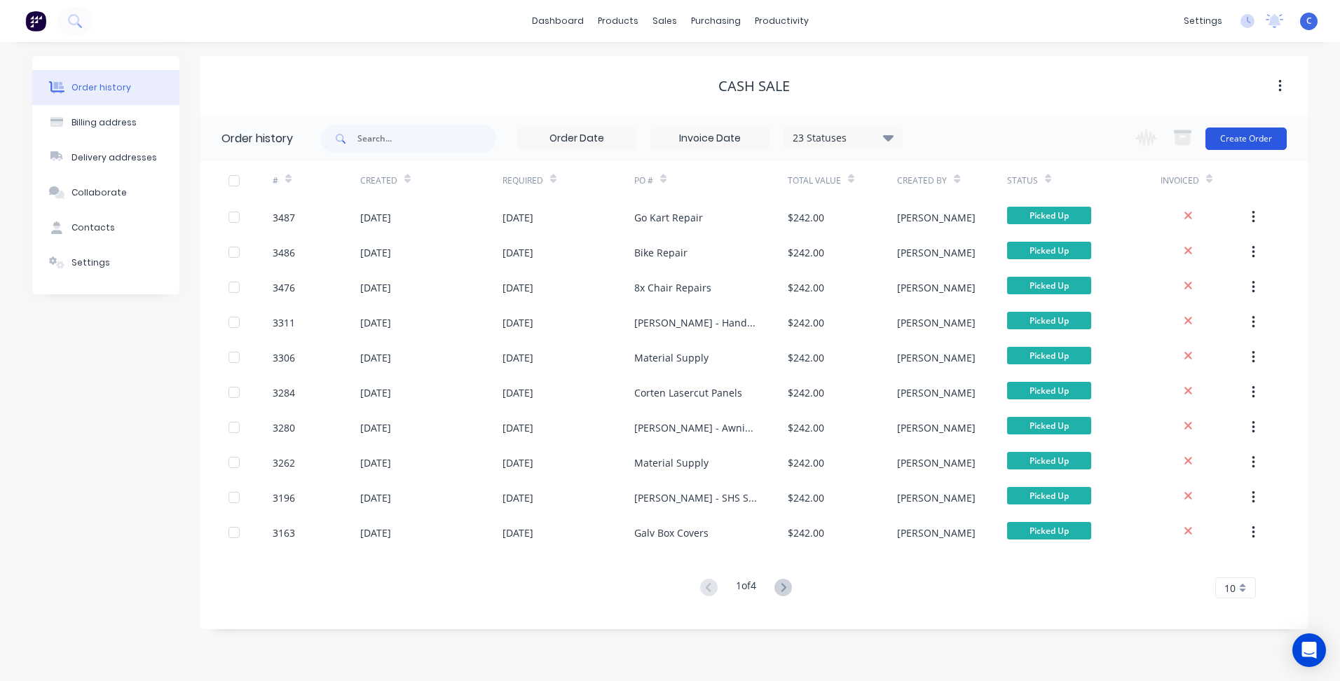
click at [1243, 139] on button "Create Order" at bounding box center [1245, 139] width 81 height 22
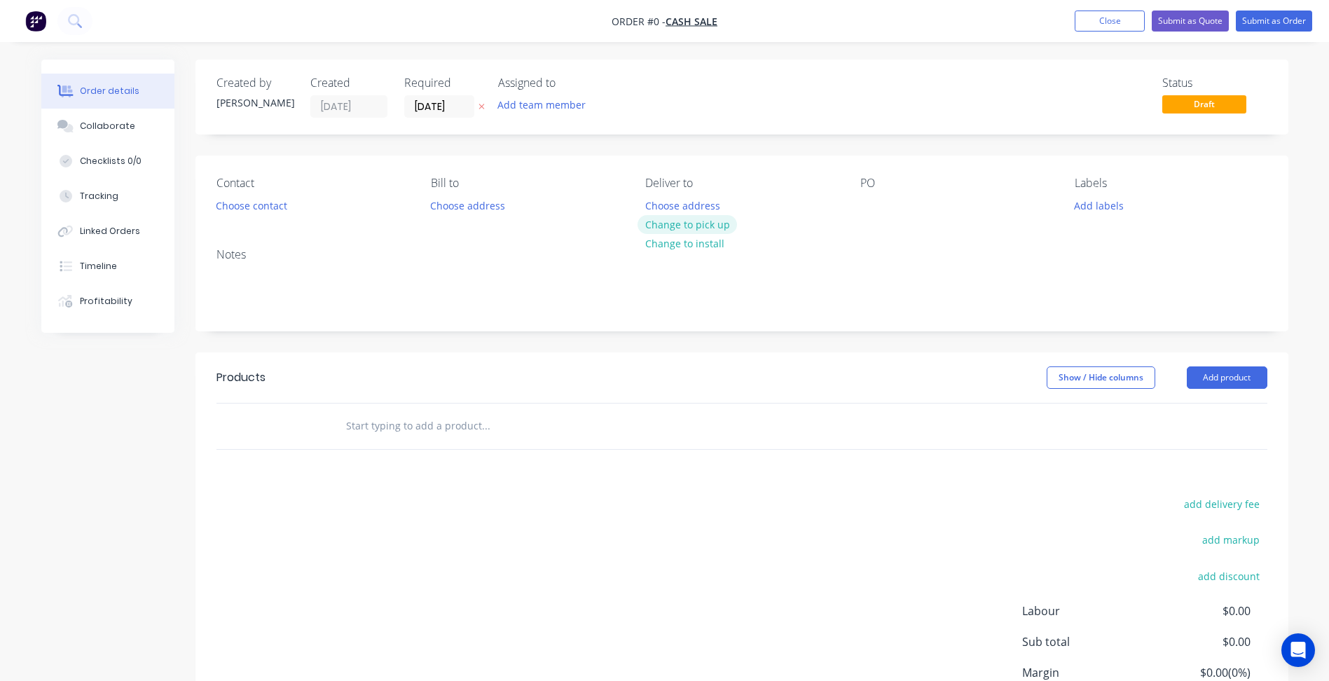
click at [712, 228] on button "Change to pick up" at bounding box center [687, 224] width 99 height 19
click at [860, 203] on div at bounding box center [871, 205] width 22 height 20
click at [874, 205] on div at bounding box center [871, 205] width 22 height 20
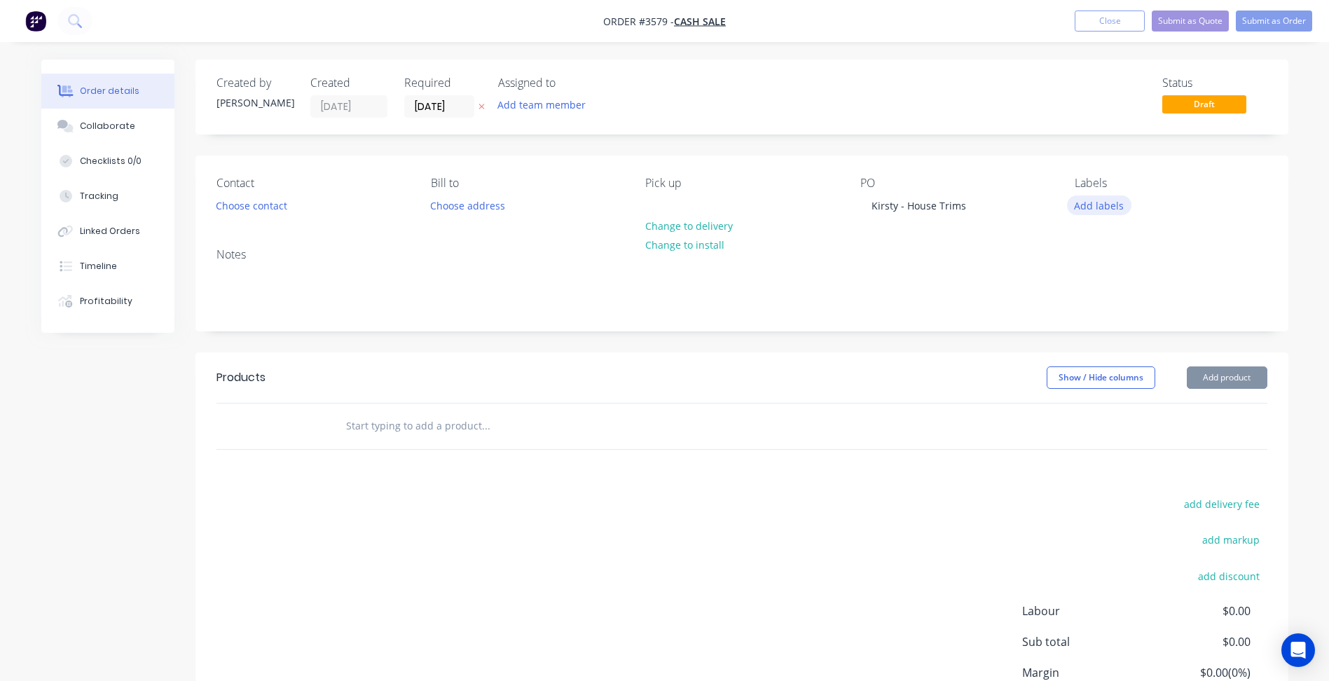
click at [1096, 206] on button "Add labels" at bounding box center [1099, 204] width 64 height 19
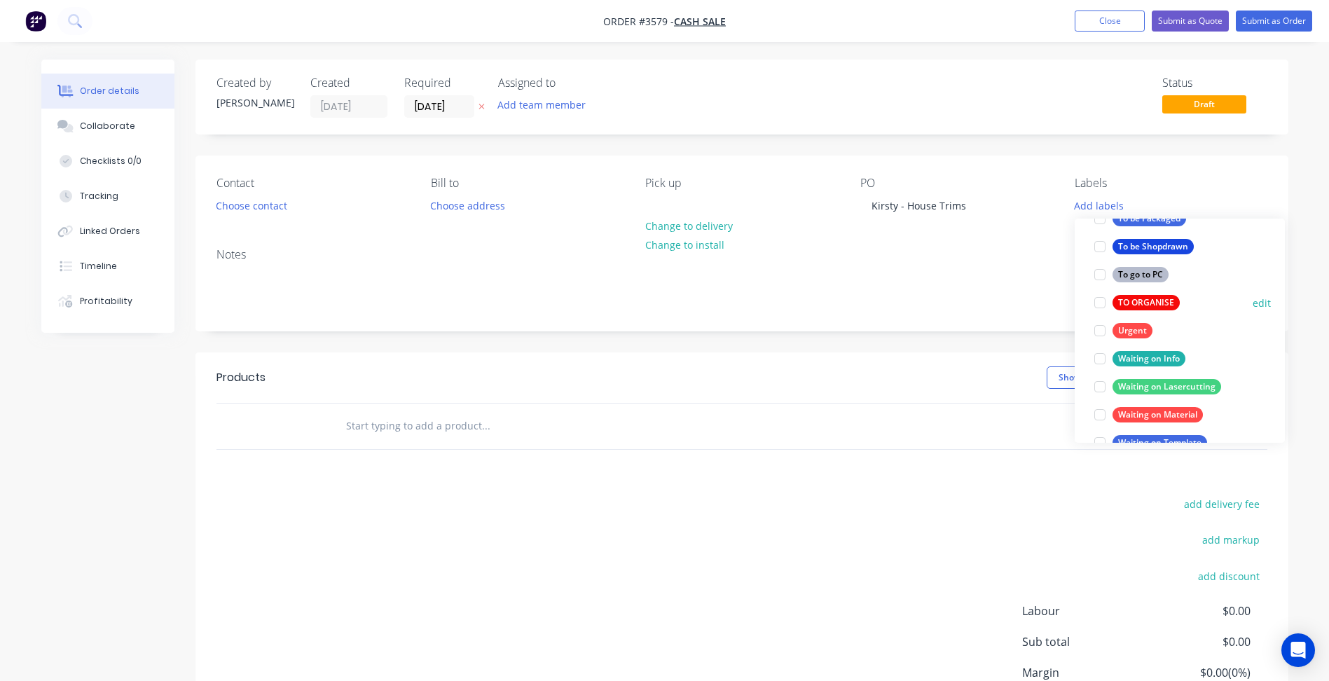
click at [1141, 307] on div "TO ORGANISE" at bounding box center [1146, 302] width 67 height 15
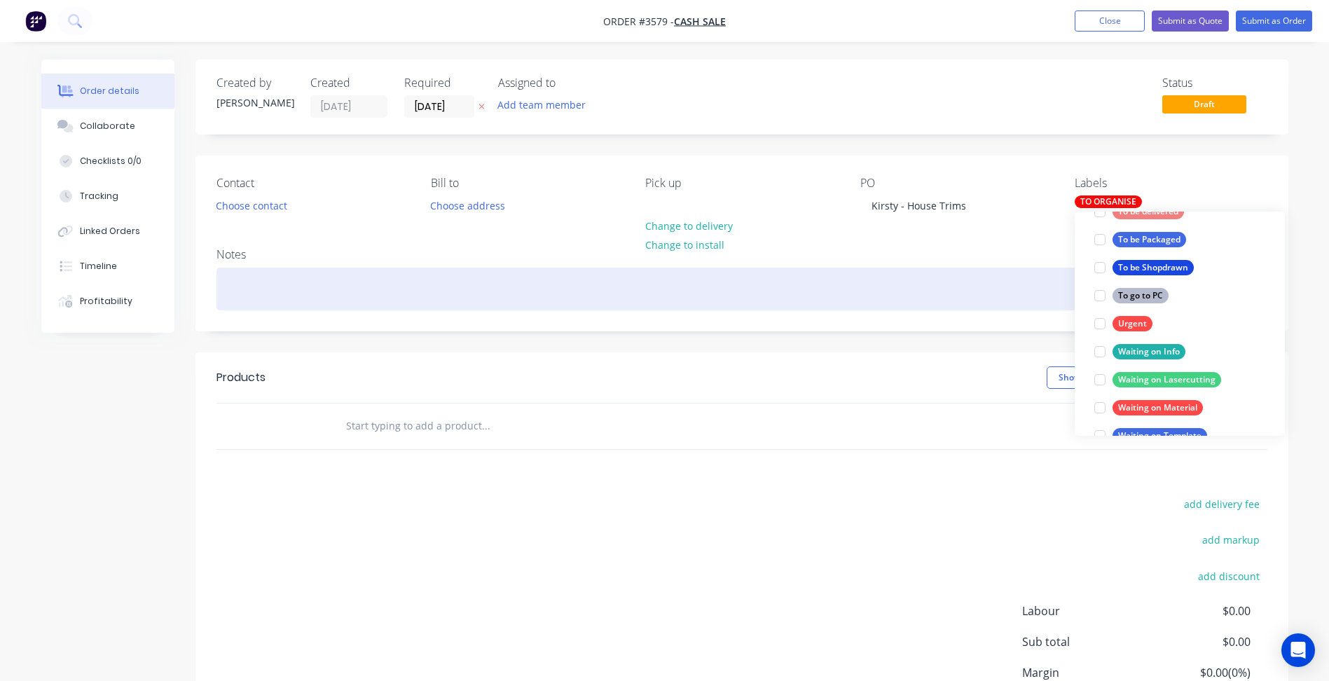
scroll to position [28, 0]
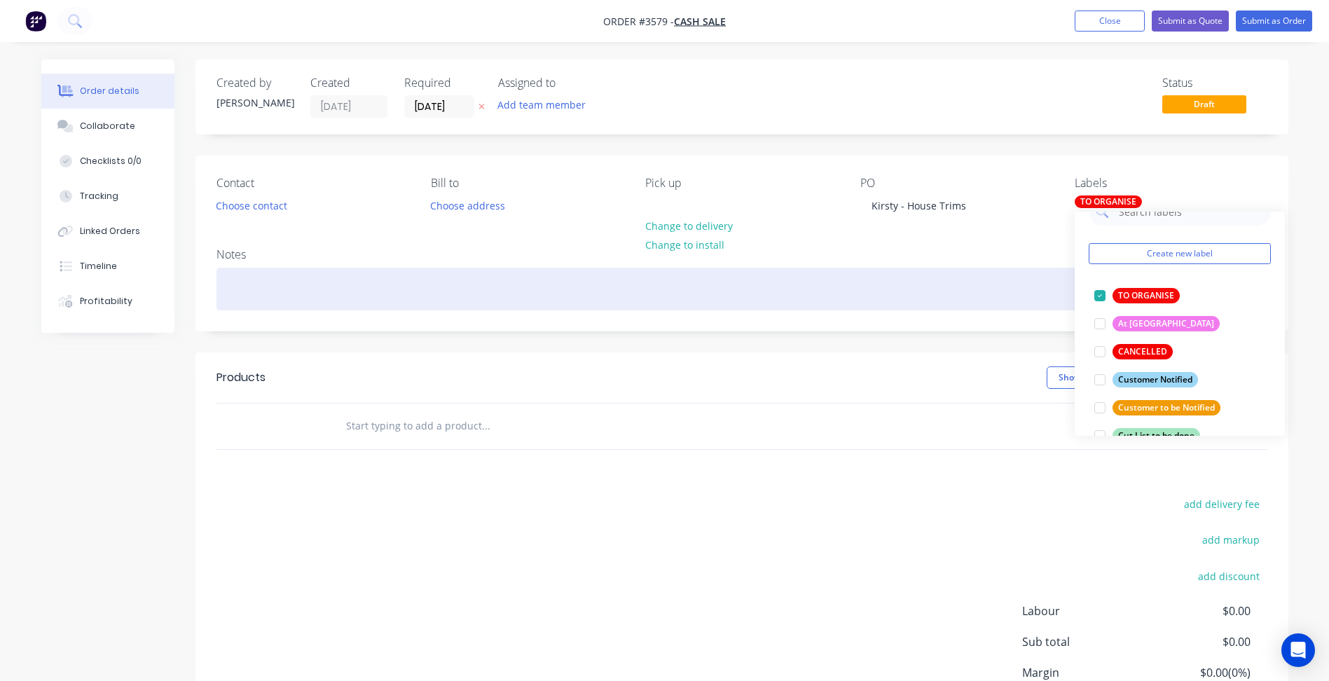
click at [992, 306] on div at bounding box center [741, 289] width 1051 height 43
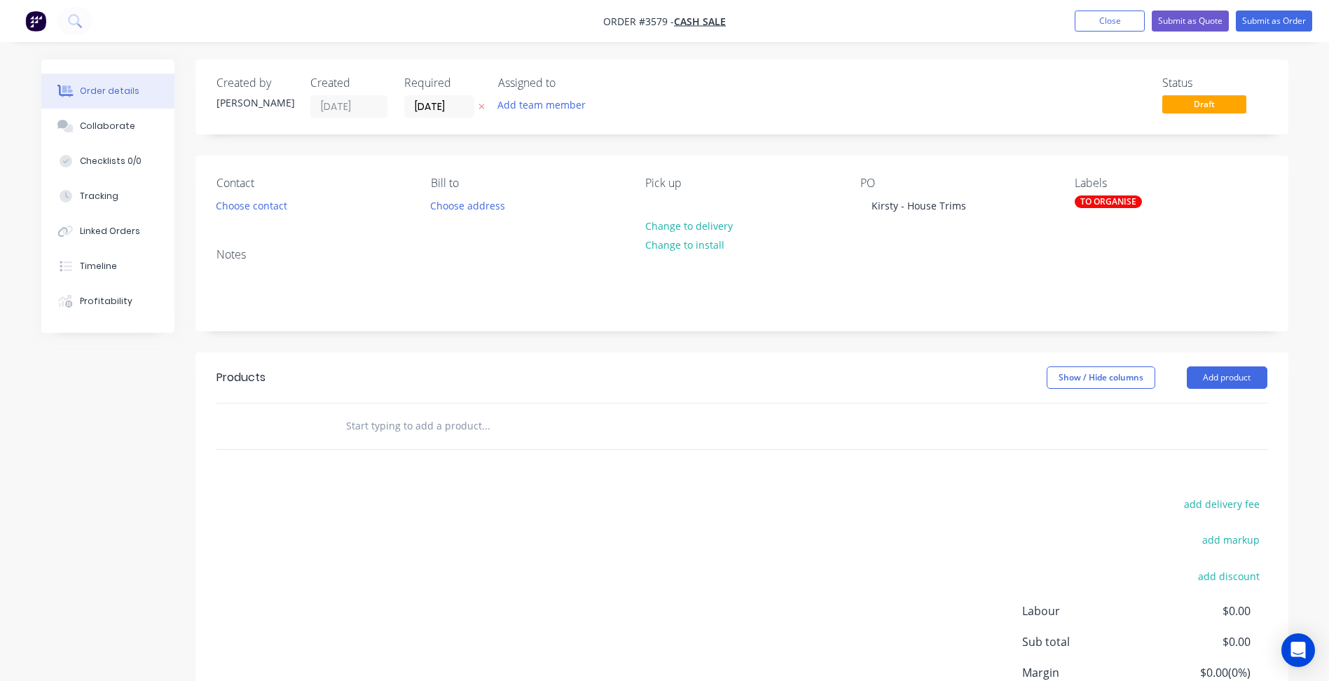
click at [1197, 416] on div at bounding box center [741, 427] width 1051 height 46
click at [1220, 376] on button "Add product" at bounding box center [1227, 377] width 81 height 22
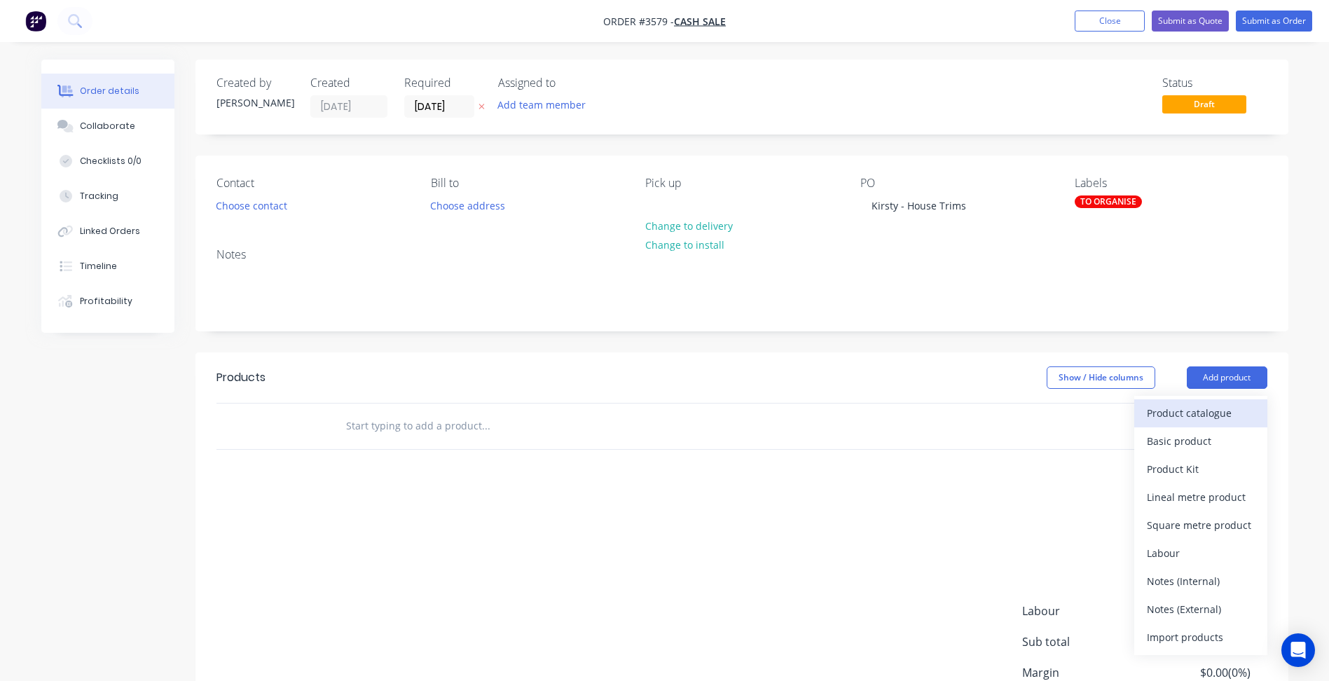
click at [1195, 406] on div "Product catalogue" at bounding box center [1201, 413] width 108 height 20
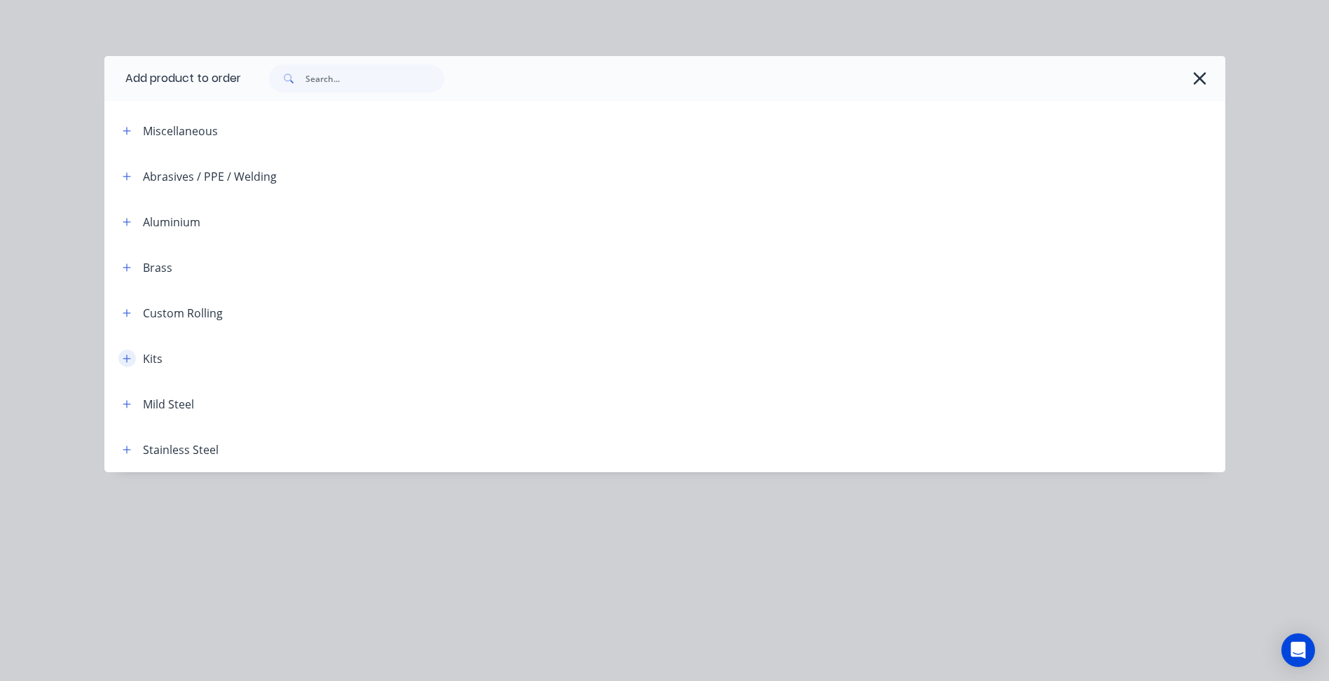
click at [130, 361] on icon "button" at bounding box center [127, 359] width 8 height 10
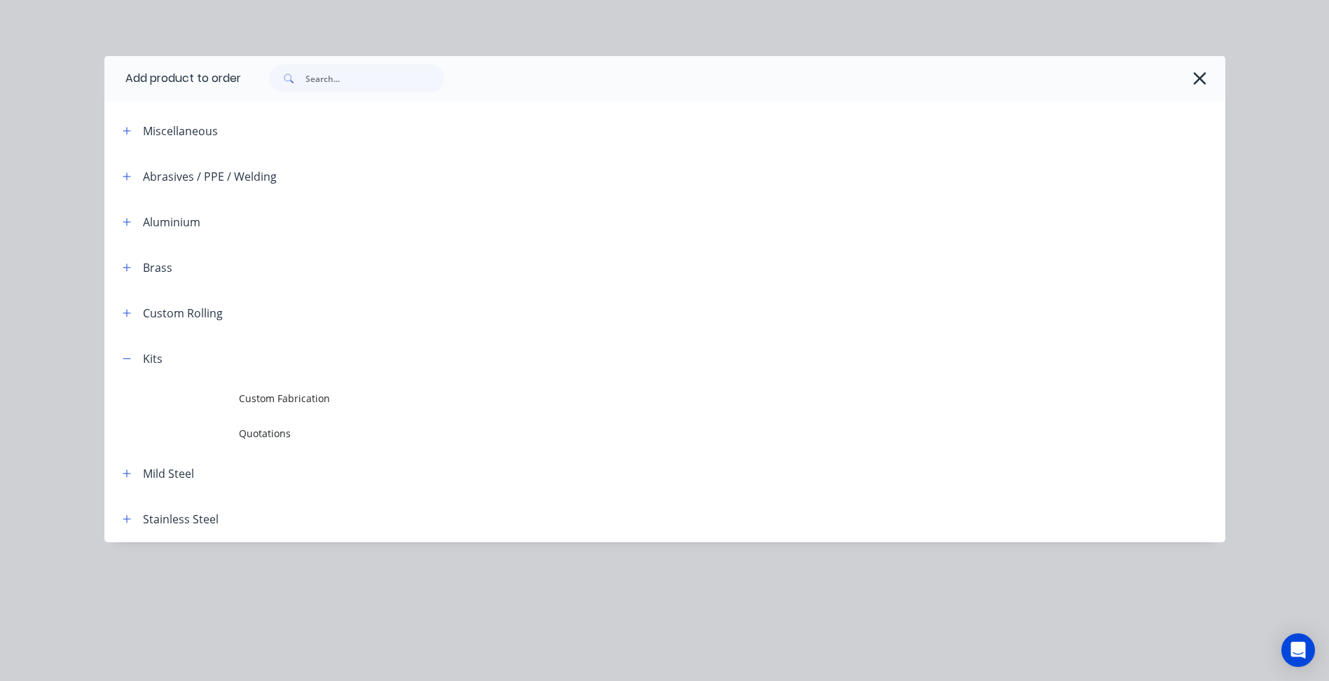
click at [275, 392] on span "Custom Fabrication" at bounding box center [633, 398] width 789 height 15
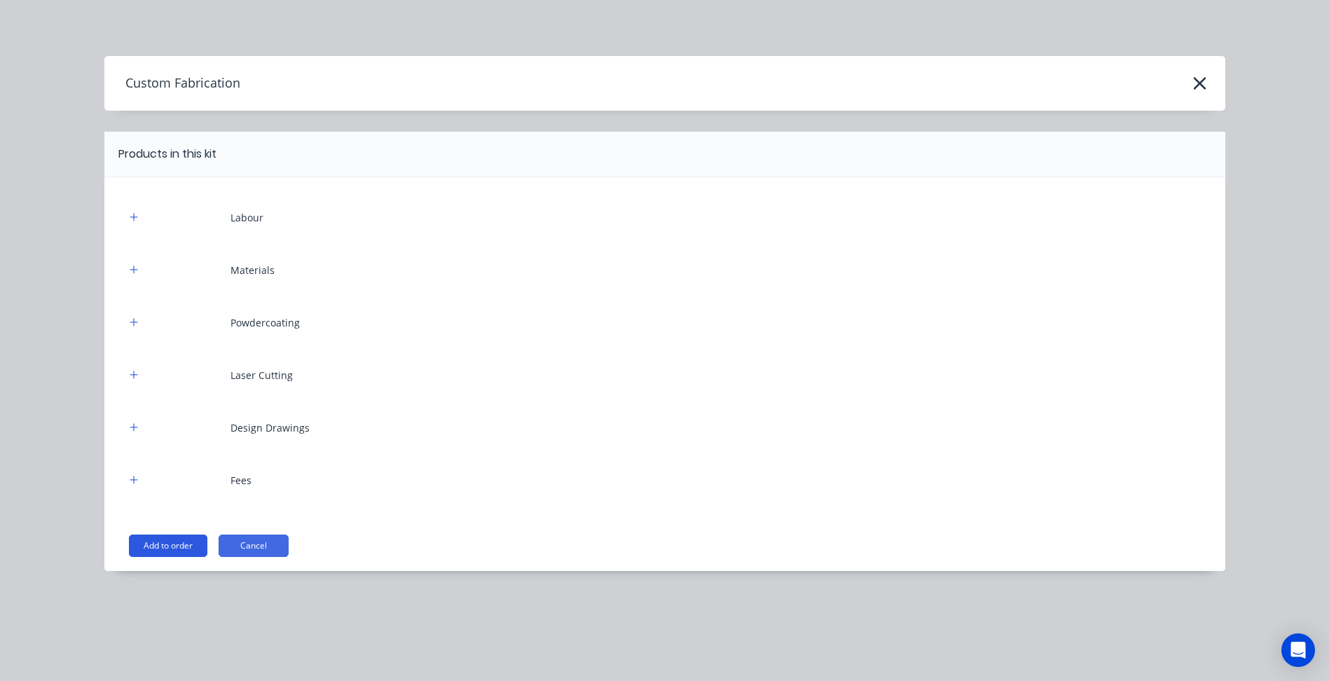
click at [172, 549] on button "Add to order" at bounding box center [168, 546] width 78 height 22
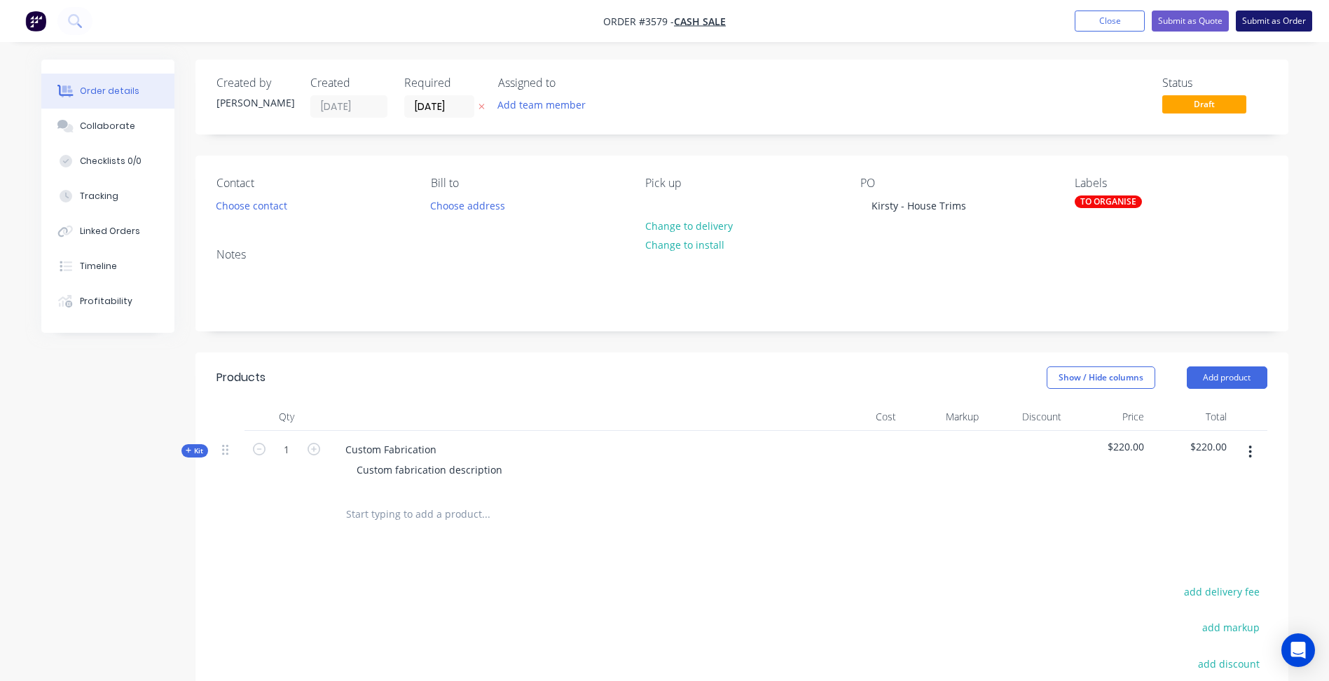
click at [1289, 19] on button "Submit as Order" at bounding box center [1274, 21] width 76 height 21
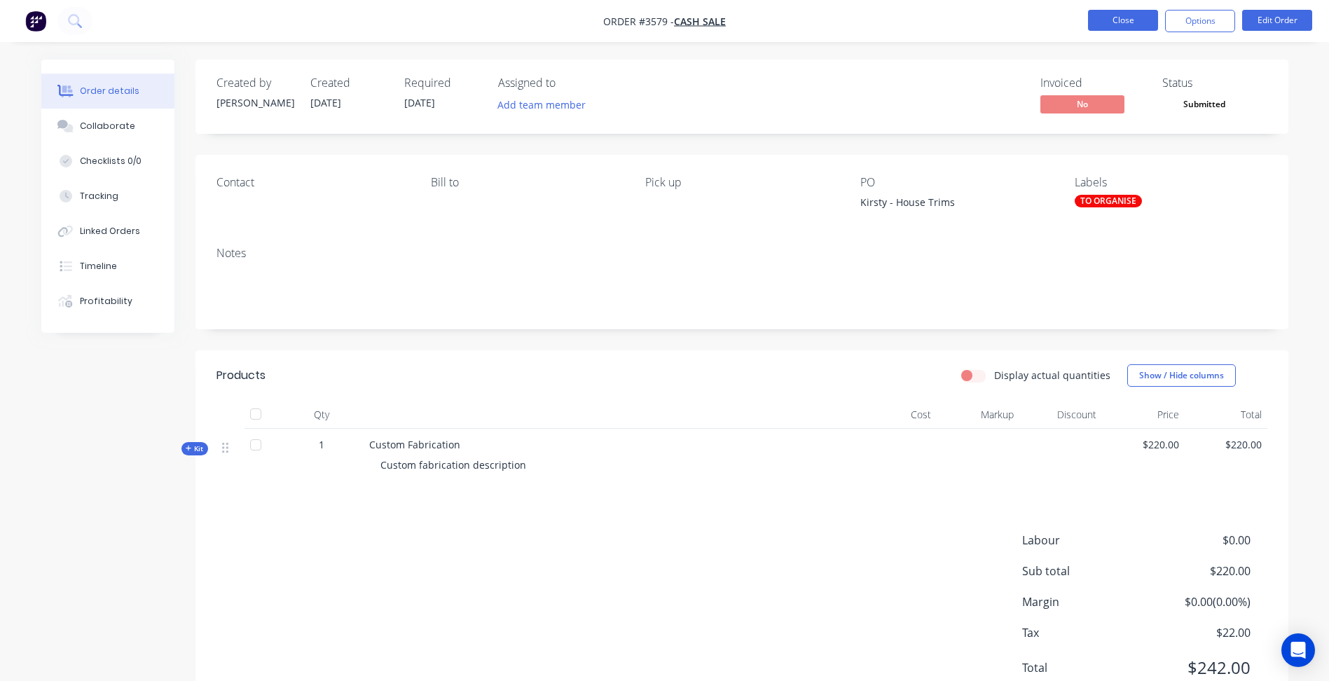
click at [1129, 24] on button "Close" at bounding box center [1123, 20] width 70 height 21
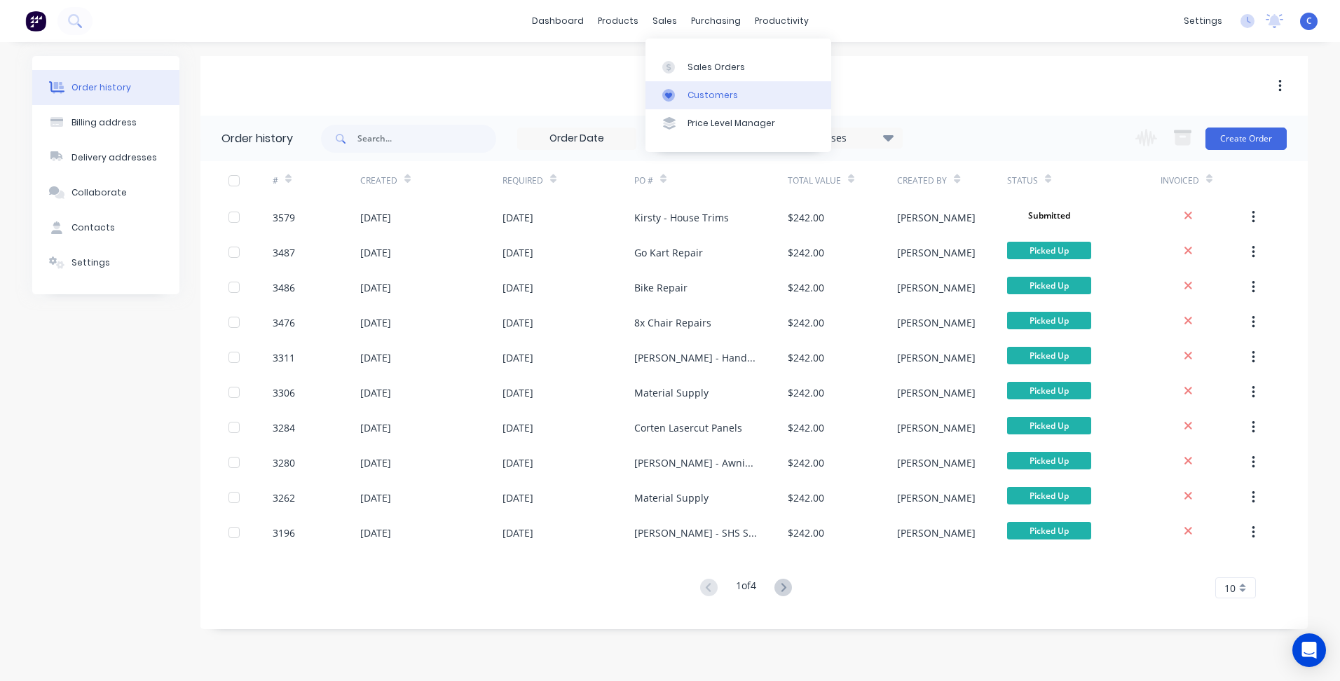
click at [692, 89] on div "Customers" at bounding box center [712, 95] width 50 height 13
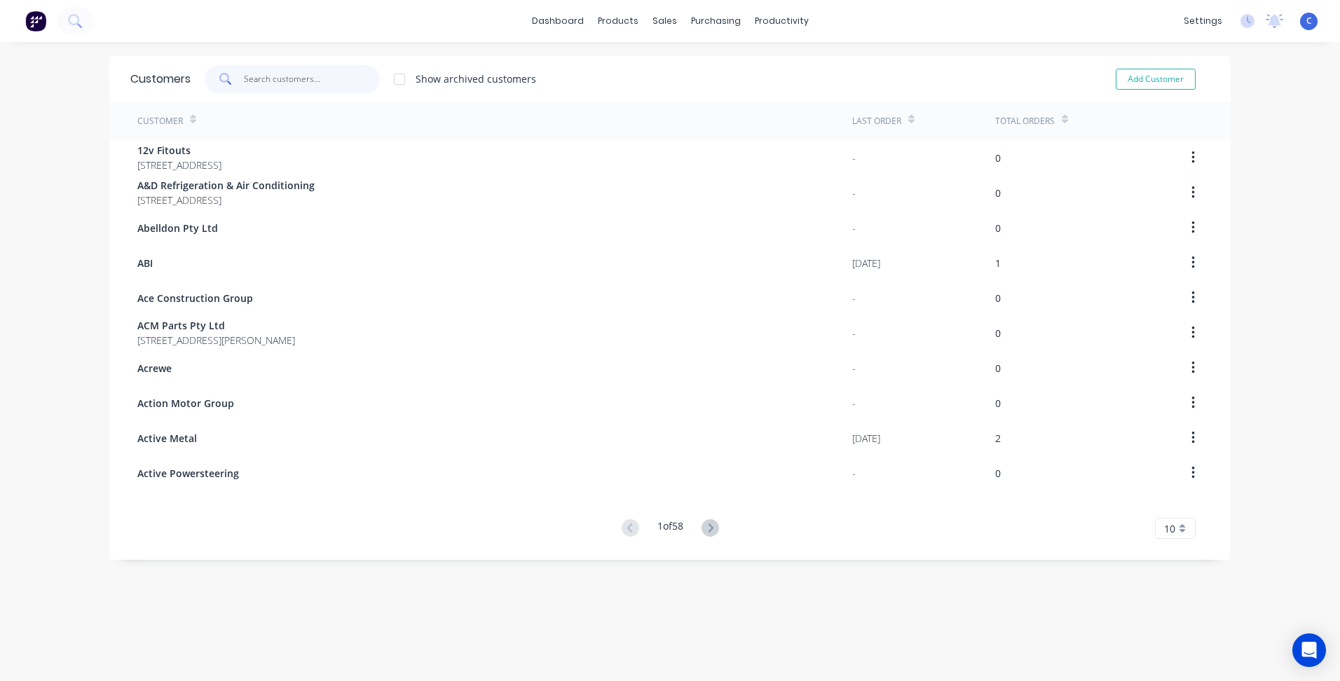
click at [297, 68] on input "text" at bounding box center [312, 79] width 137 height 28
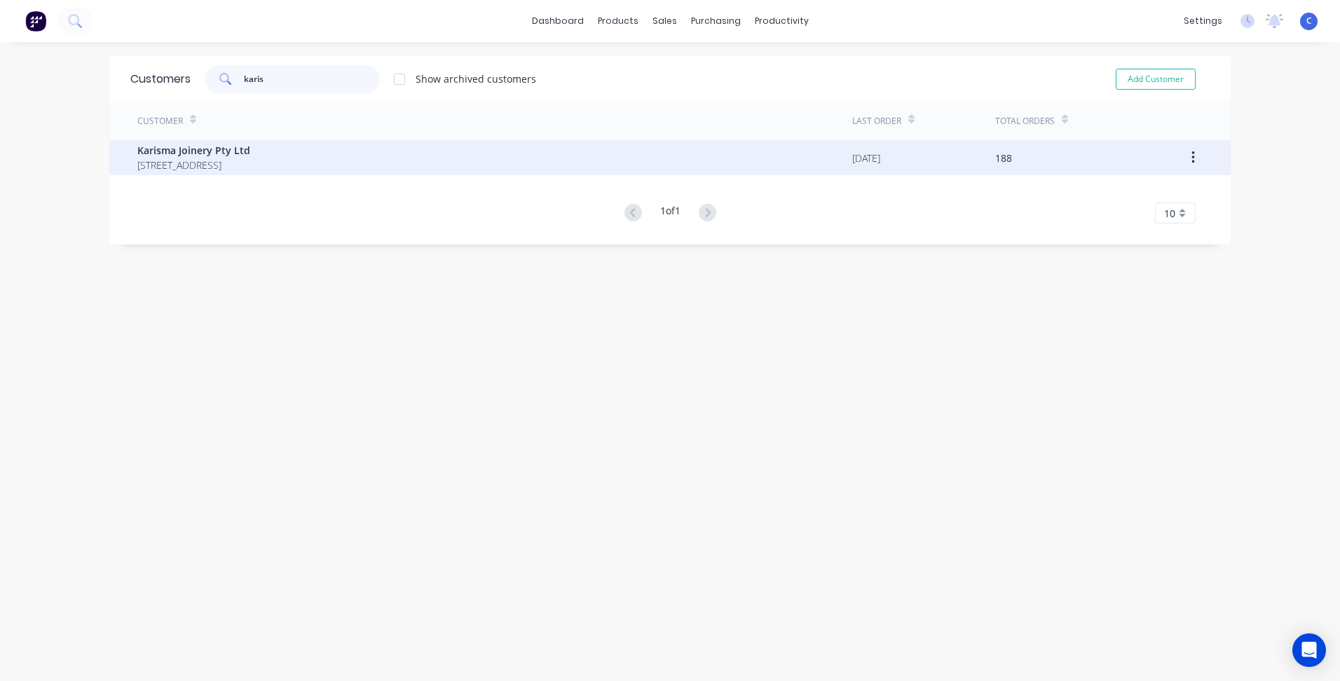
type input "karis"
click at [207, 165] on span "[STREET_ADDRESS]" at bounding box center [193, 165] width 113 height 15
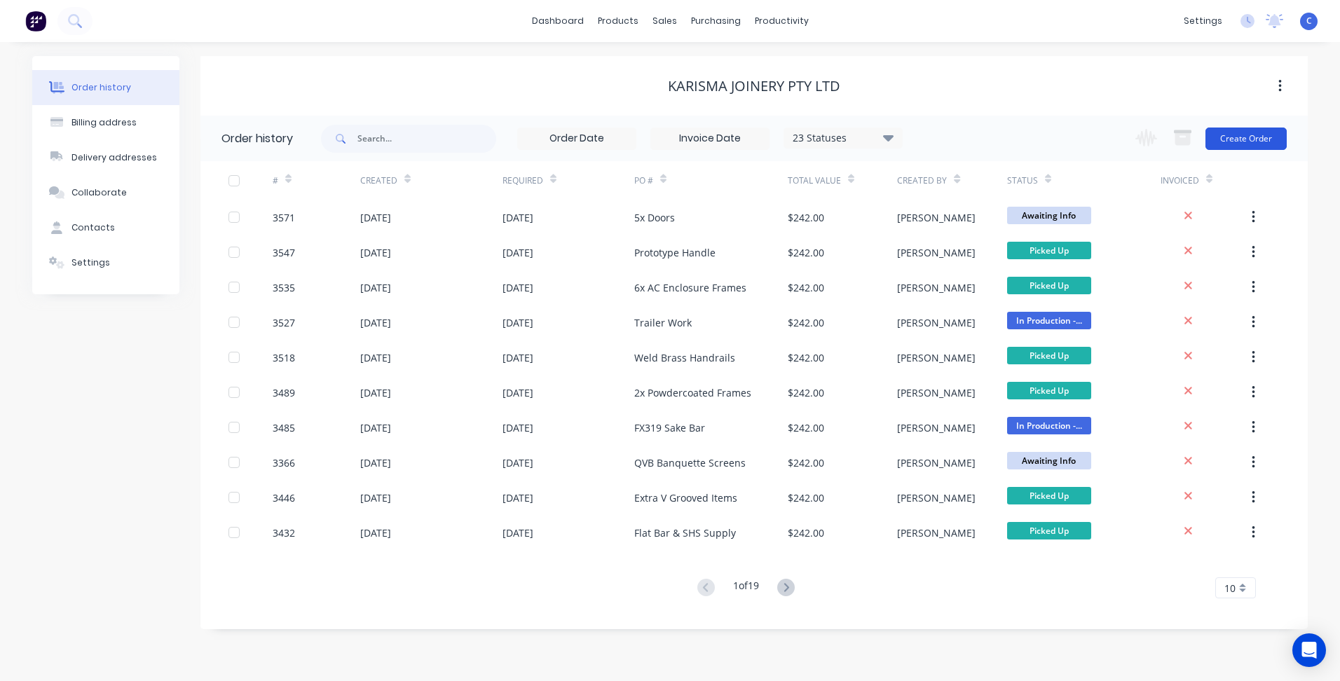
click at [1239, 144] on button "Create Order" at bounding box center [1245, 139] width 81 height 22
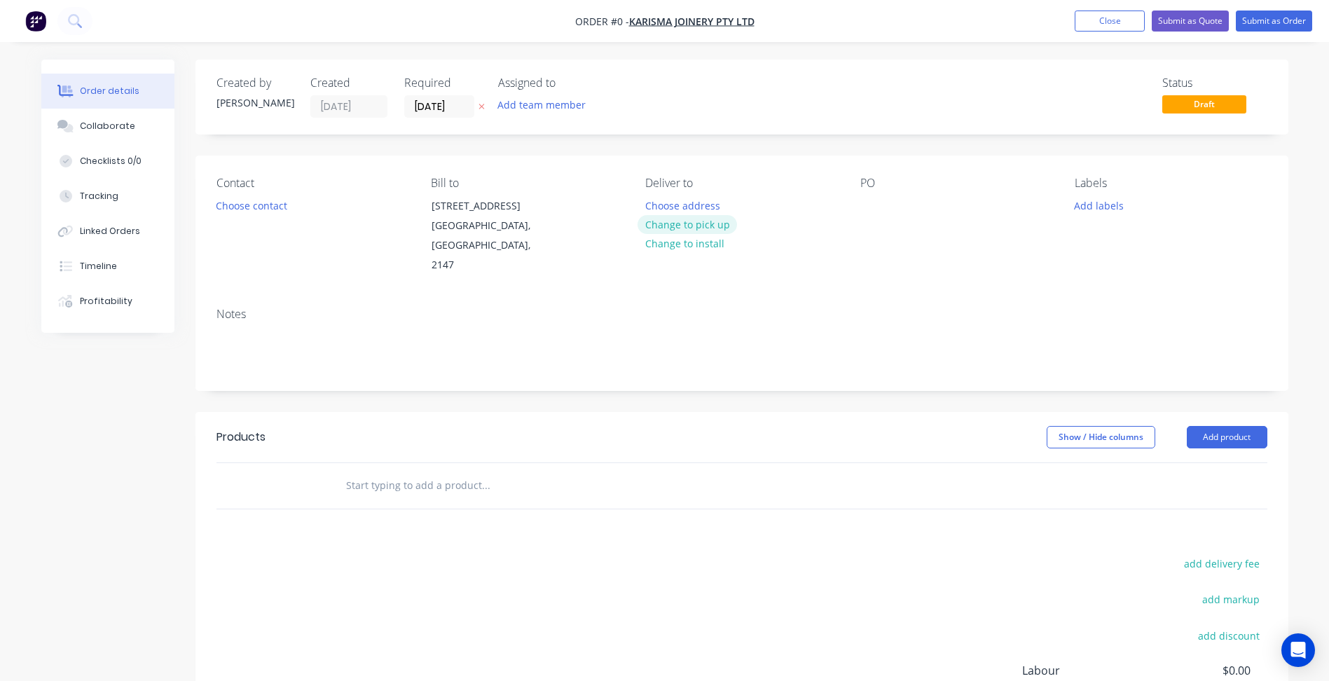
click at [676, 221] on button "Change to pick up" at bounding box center [687, 224] width 99 height 19
click at [872, 216] on div at bounding box center [871, 205] width 22 height 20
paste div
click at [1101, 202] on button "Add labels" at bounding box center [1099, 204] width 64 height 19
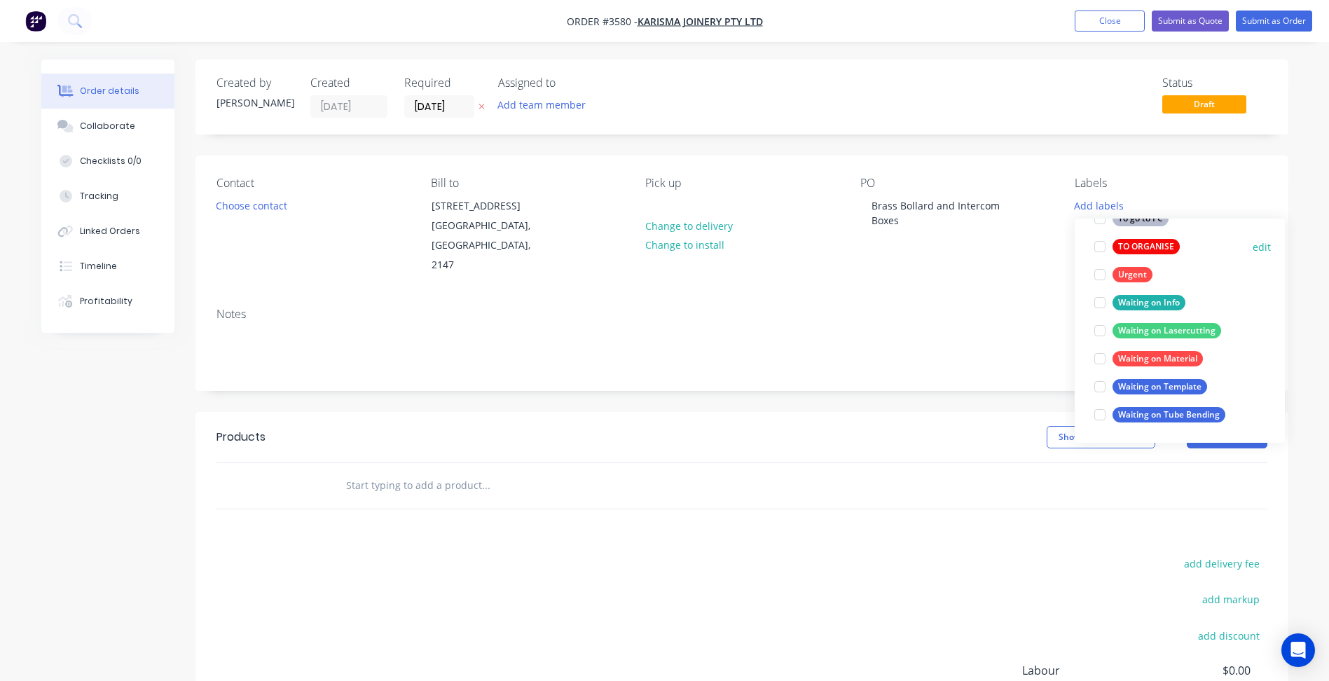
click at [1139, 246] on div "TO ORGANISE" at bounding box center [1146, 246] width 67 height 15
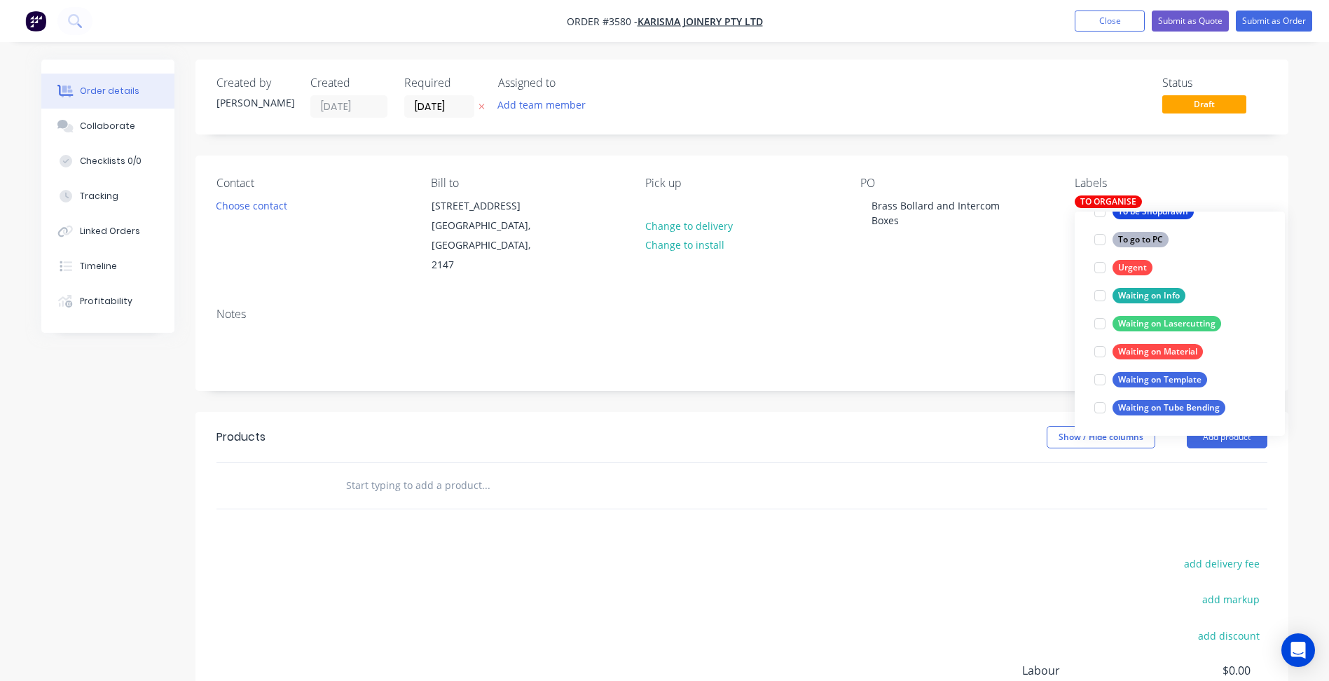
scroll to position [84, 0]
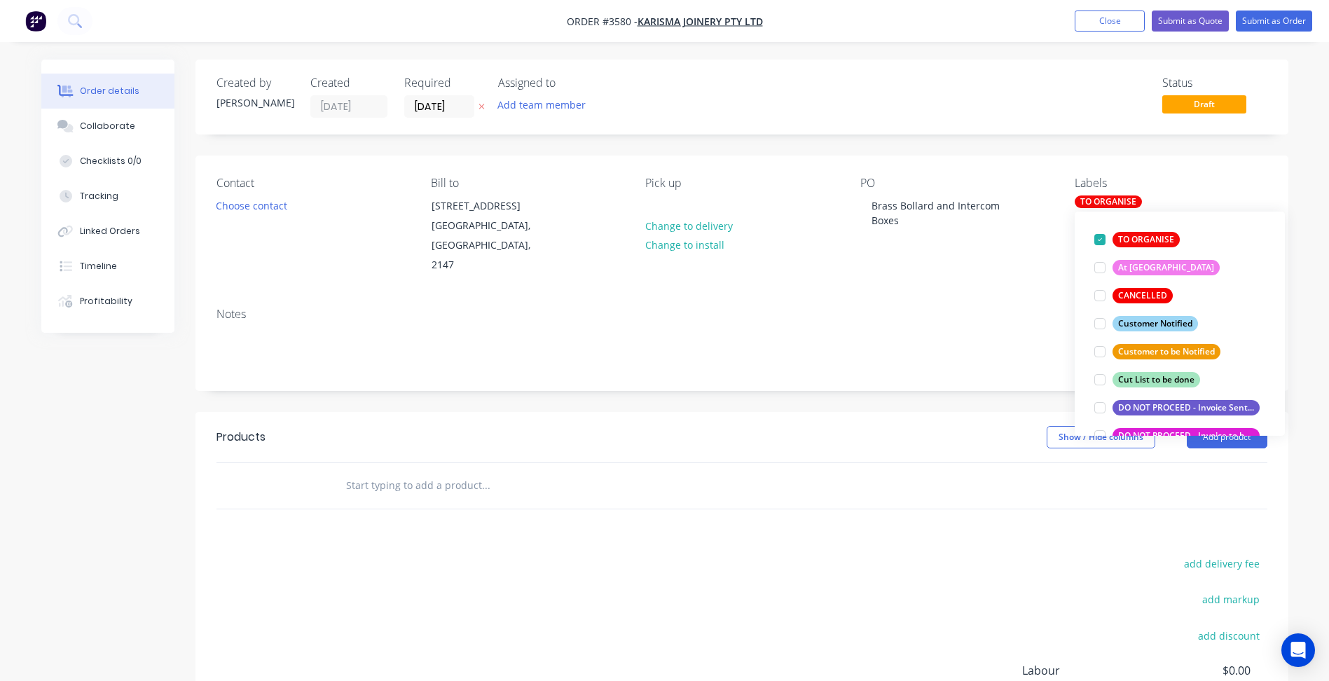
click at [965, 296] on div "Notes" at bounding box center [741, 343] width 1093 height 94
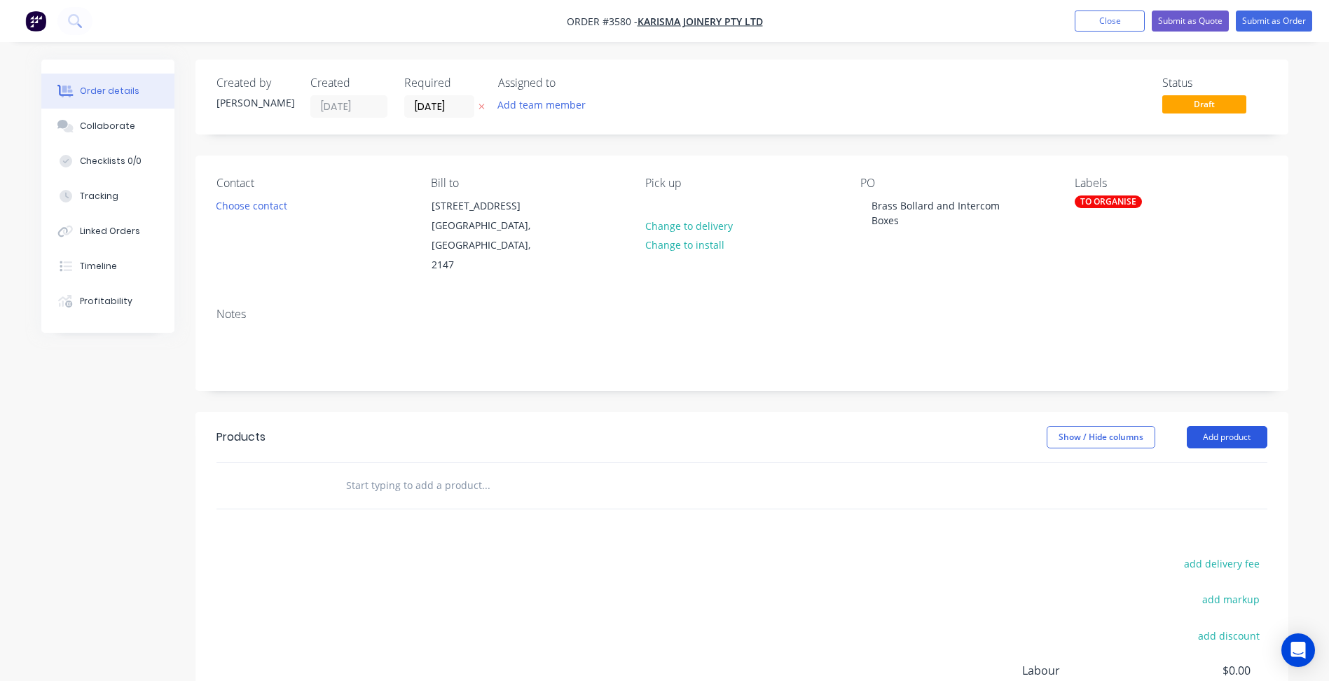
click at [1240, 426] on button "Add product" at bounding box center [1227, 437] width 81 height 22
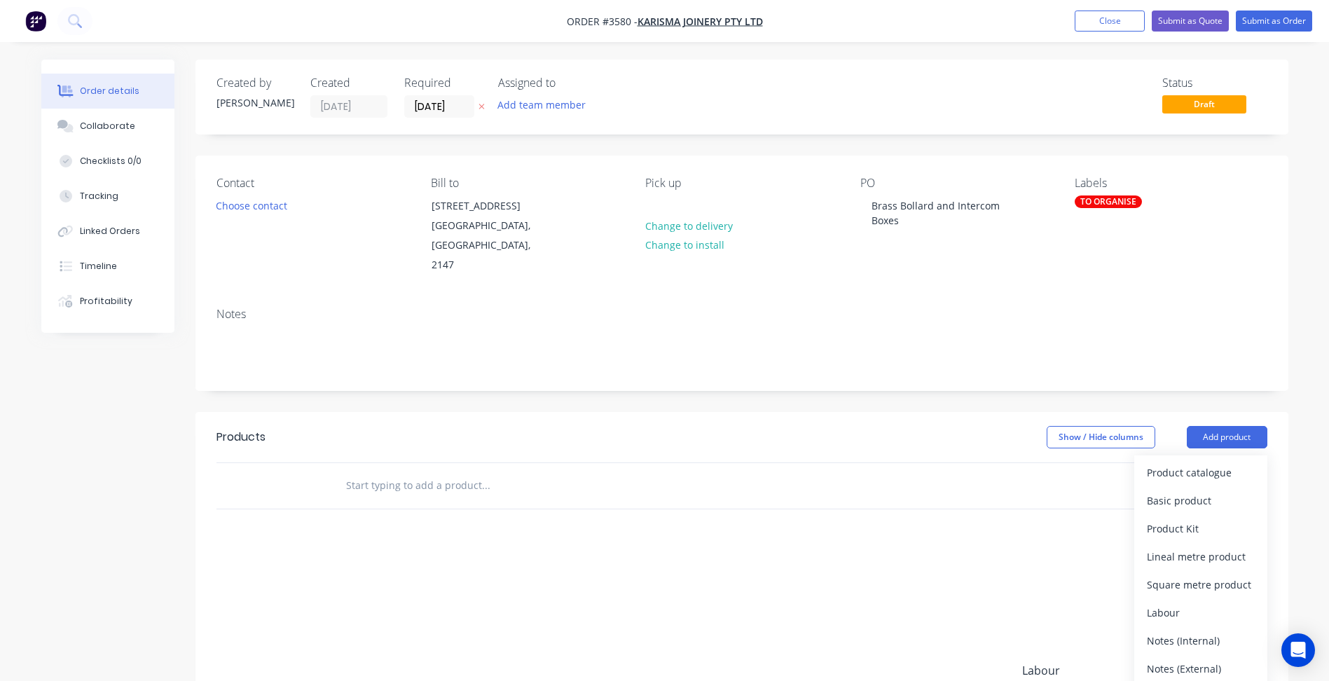
click at [1223, 462] on div "Product catalogue" at bounding box center [1201, 472] width 108 height 20
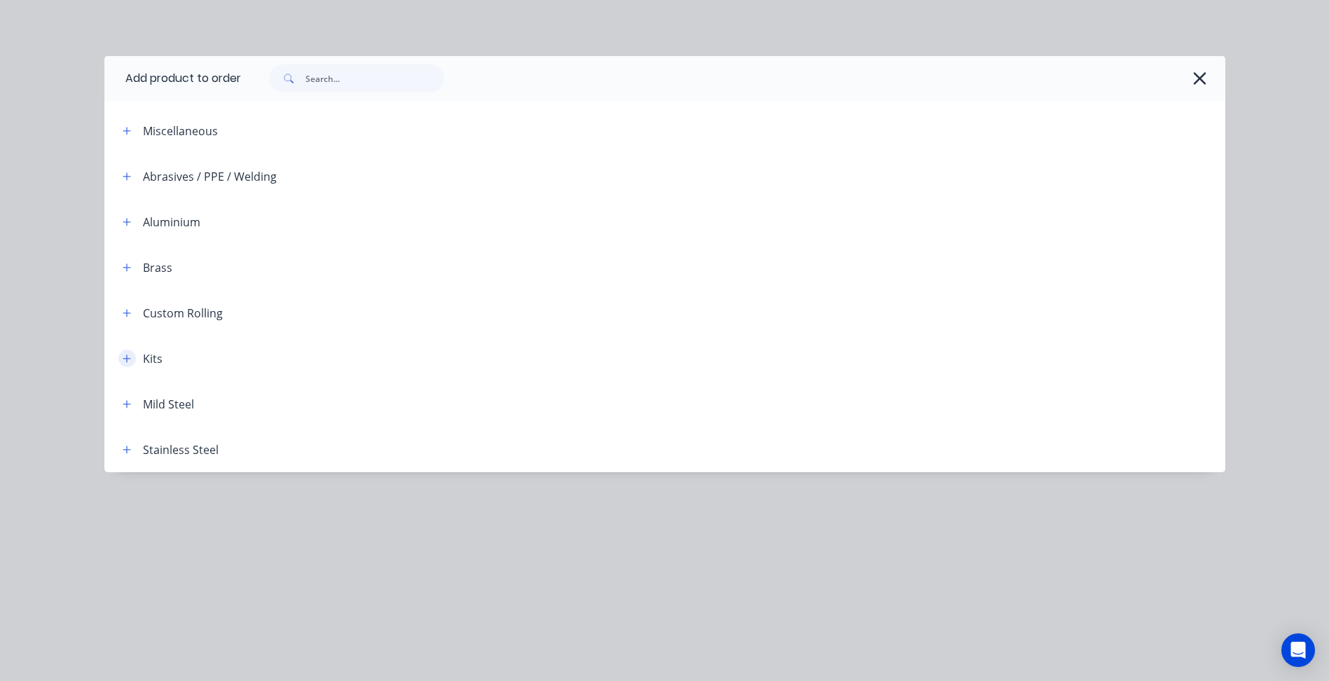
click at [131, 358] on icon "button" at bounding box center [127, 359] width 8 height 10
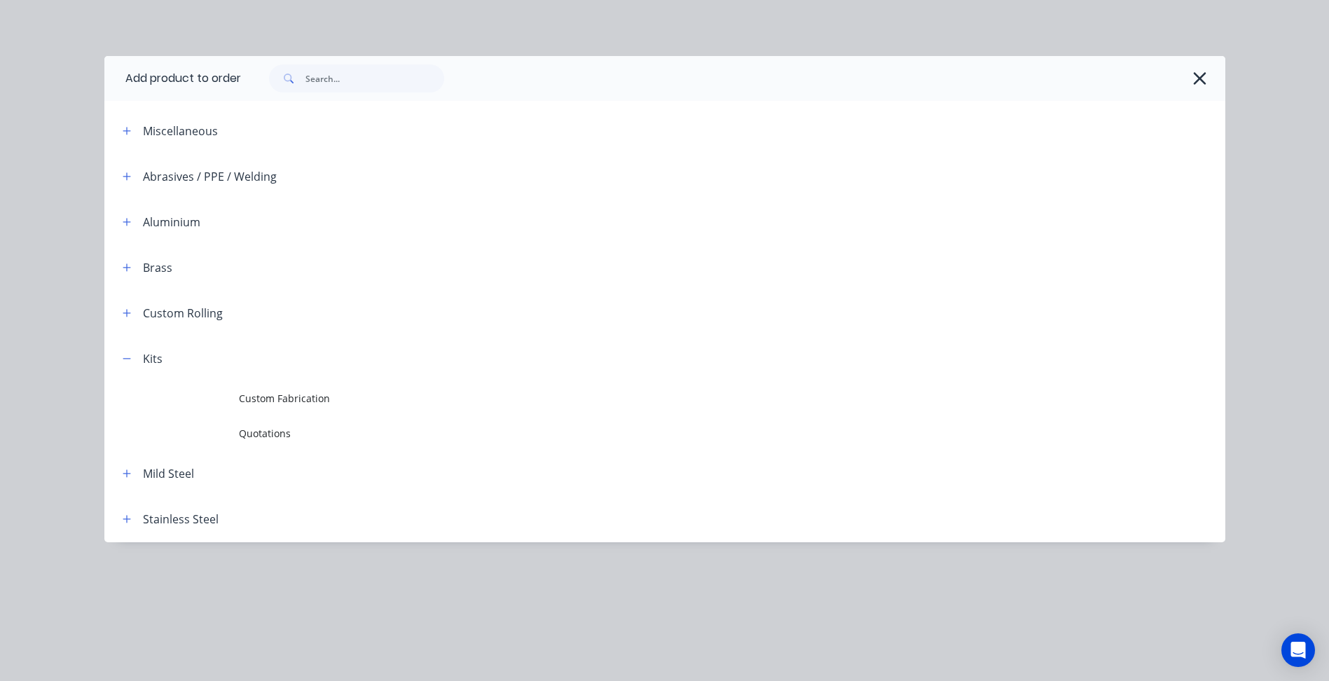
click at [261, 379] on header "Kits" at bounding box center [664, 359] width 1121 height 46
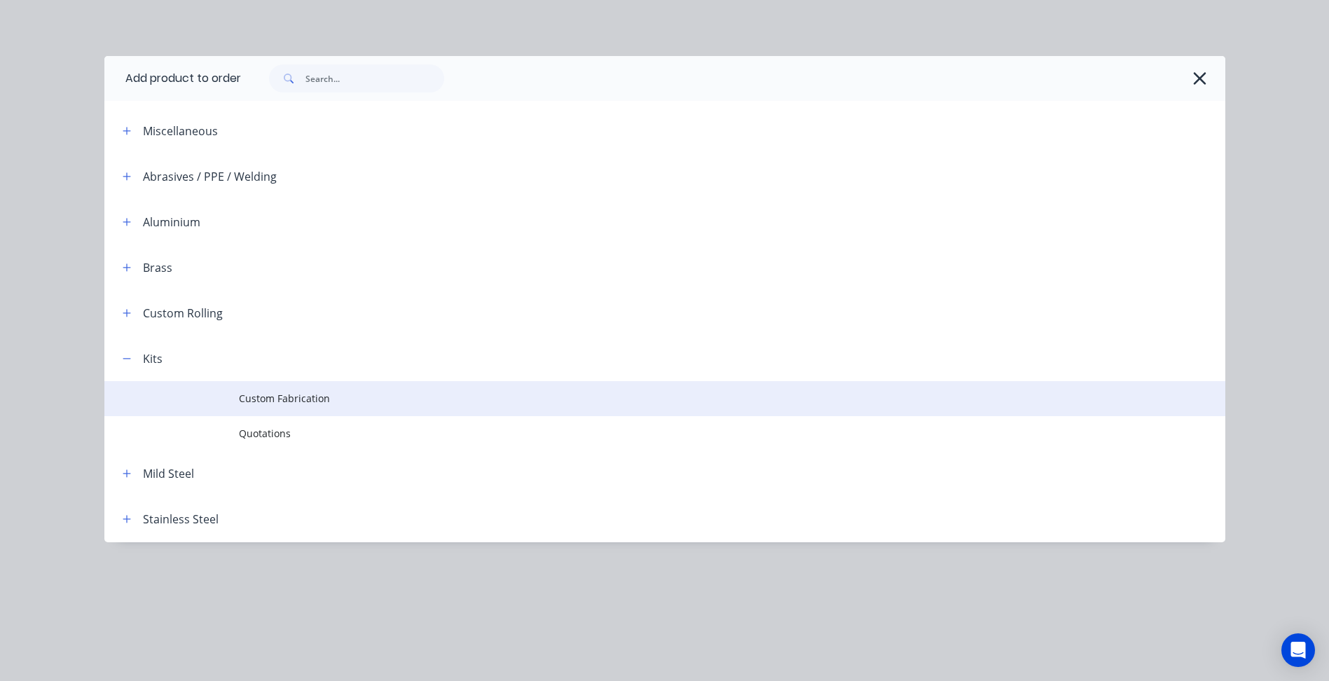
click at [256, 397] on span "Custom Fabrication" at bounding box center [633, 398] width 789 height 15
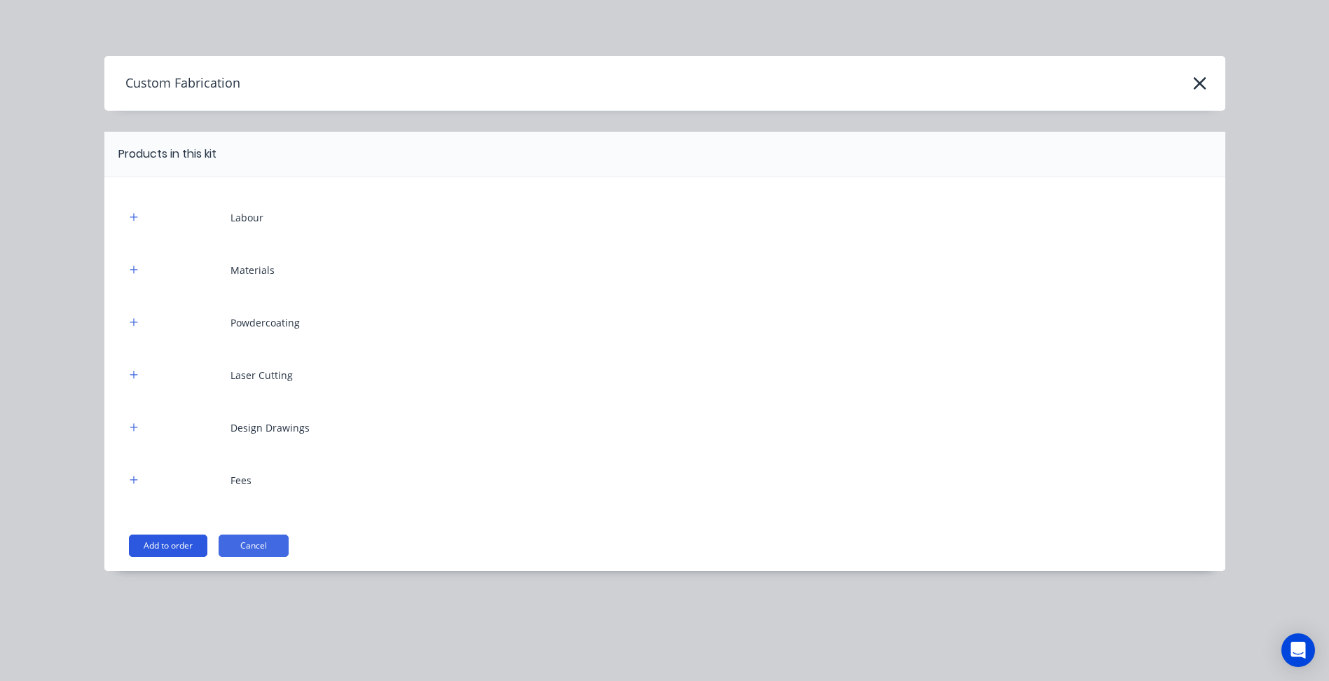
click at [179, 544] on button "Add to order" at bounding box center [168, 546] width 78 height 22
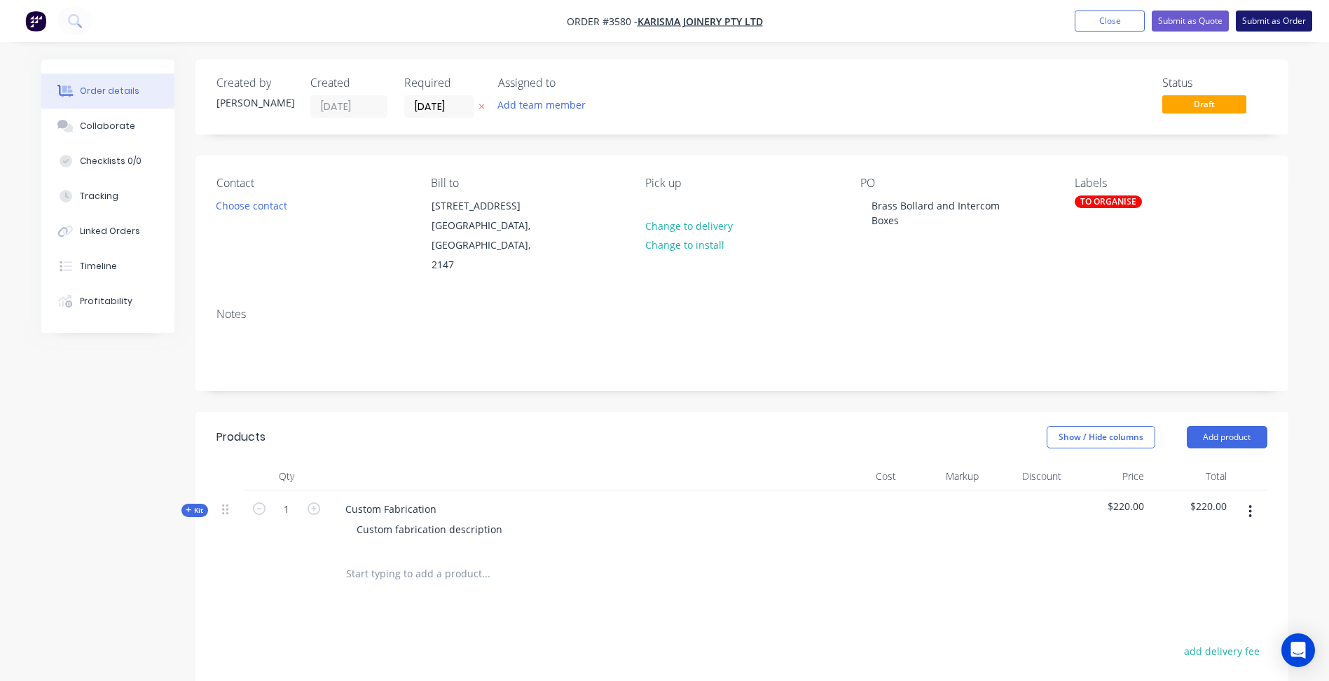
click at [1275, 20] on button "Submit as Order" at bounding box center [1274, 21] width 76 height 21
